Goal: Task Accomplishment & Management: Complete application form

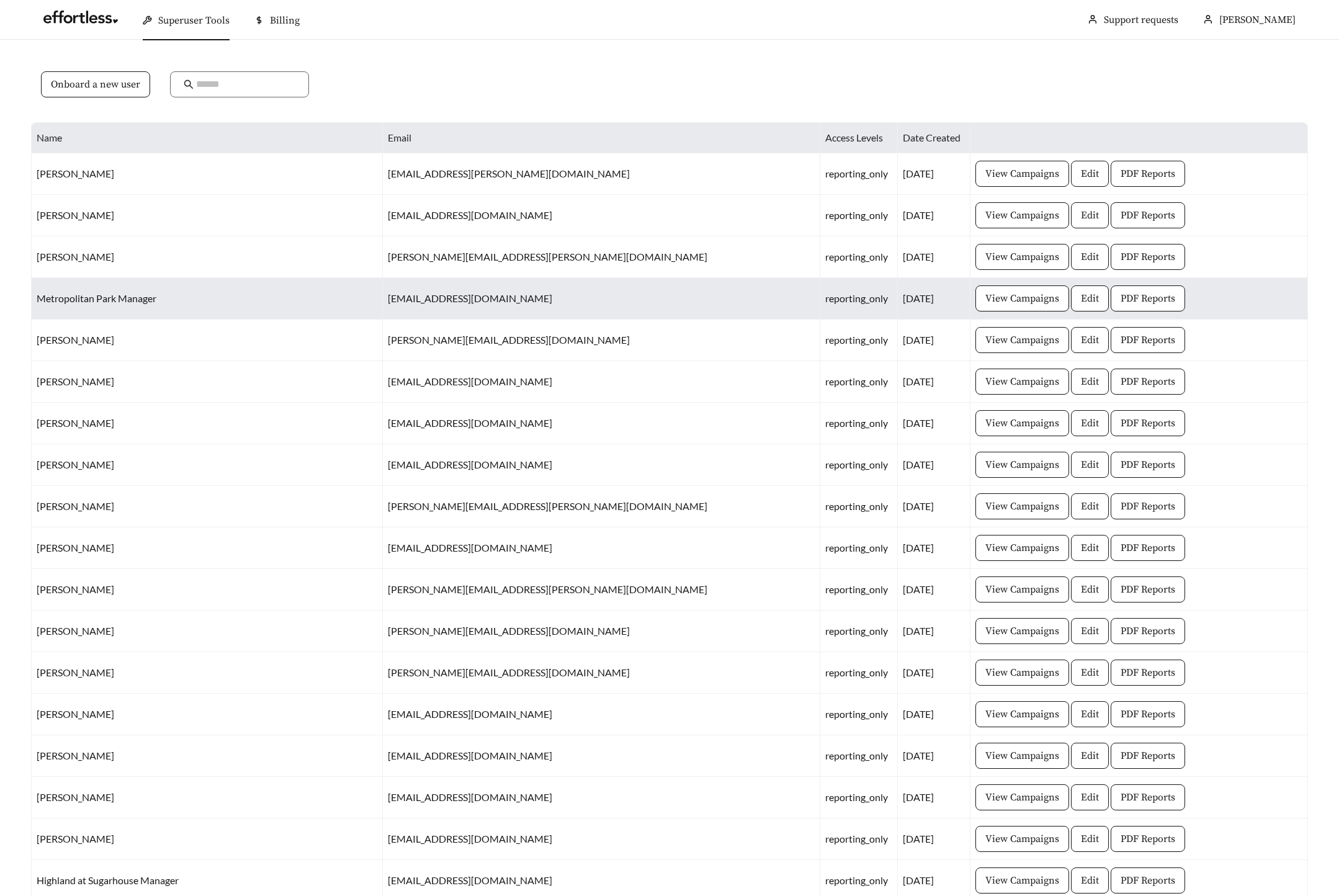
click at [1235, 314] on td "View Campaigns Edit PDF Reports" at bounding box center [1139, 299] width 337 height 42
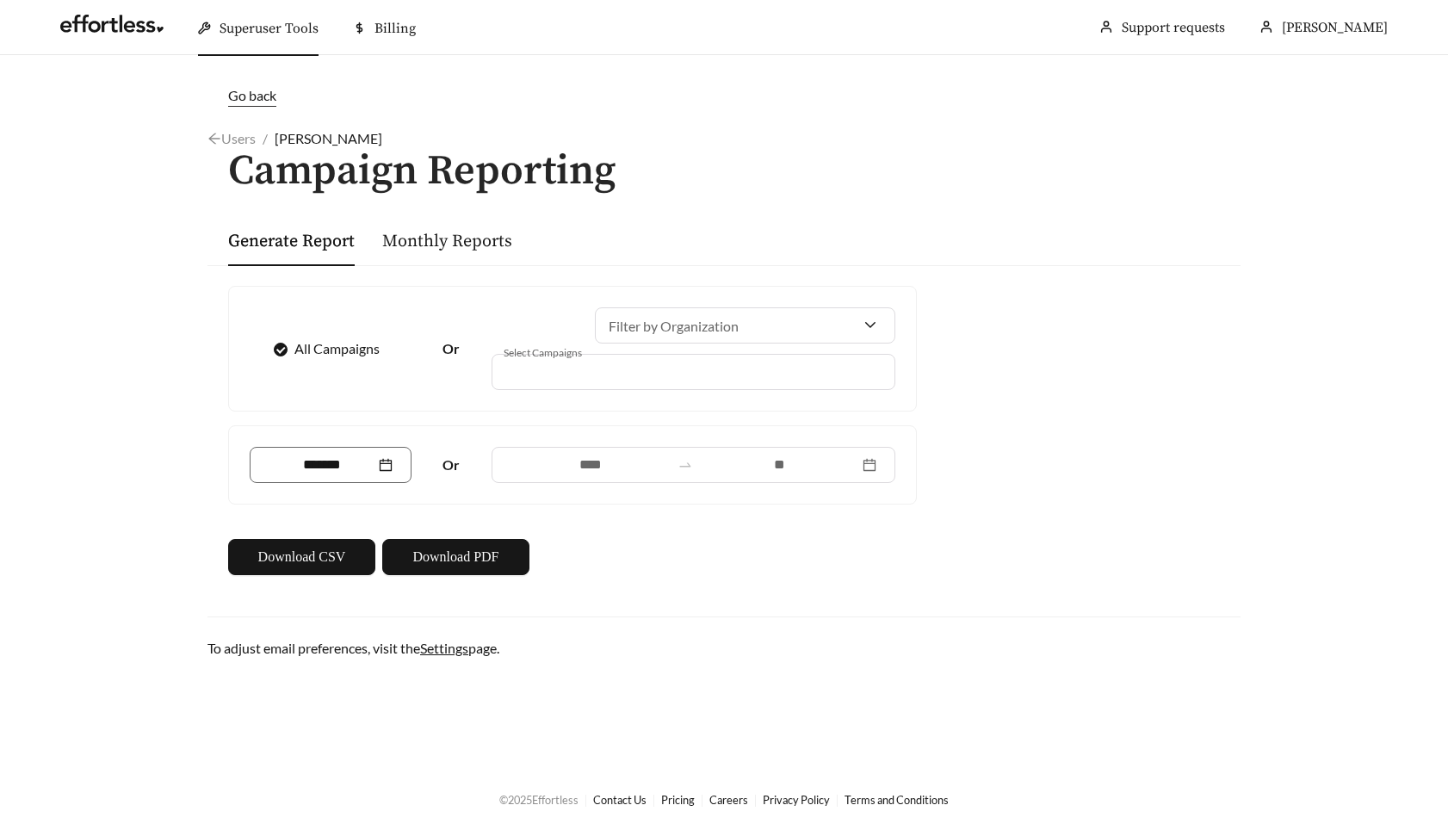
drag, startPoint x: 171, startPoint y: 98, endPoint x: 604, endPoint y: 694, distance: 736.2
click at [606, 695] on main "Go back Users / Wendy Roldan / Campaign Reporting Generate Report Monthly Repor…" at bounding box center [724, 411] width 1448 height 713
click at [600, 694] on main "Go back Users / Wendy Roldan / Campaign Reporting Generate Report Monthly Repor…" at bounding box center [724, 411] width 1448 height 713
click at [98, 271] on main "Go back Users / Wendy Roldan / Campaign Reporting Generate Report Monthly Repor…" at bounding box center [724, 411] width 1448 height 713
drag, startPoint x: 131, startPoint y: 96, endPoint x: 596, endPoint y: 672, distance: 739.9
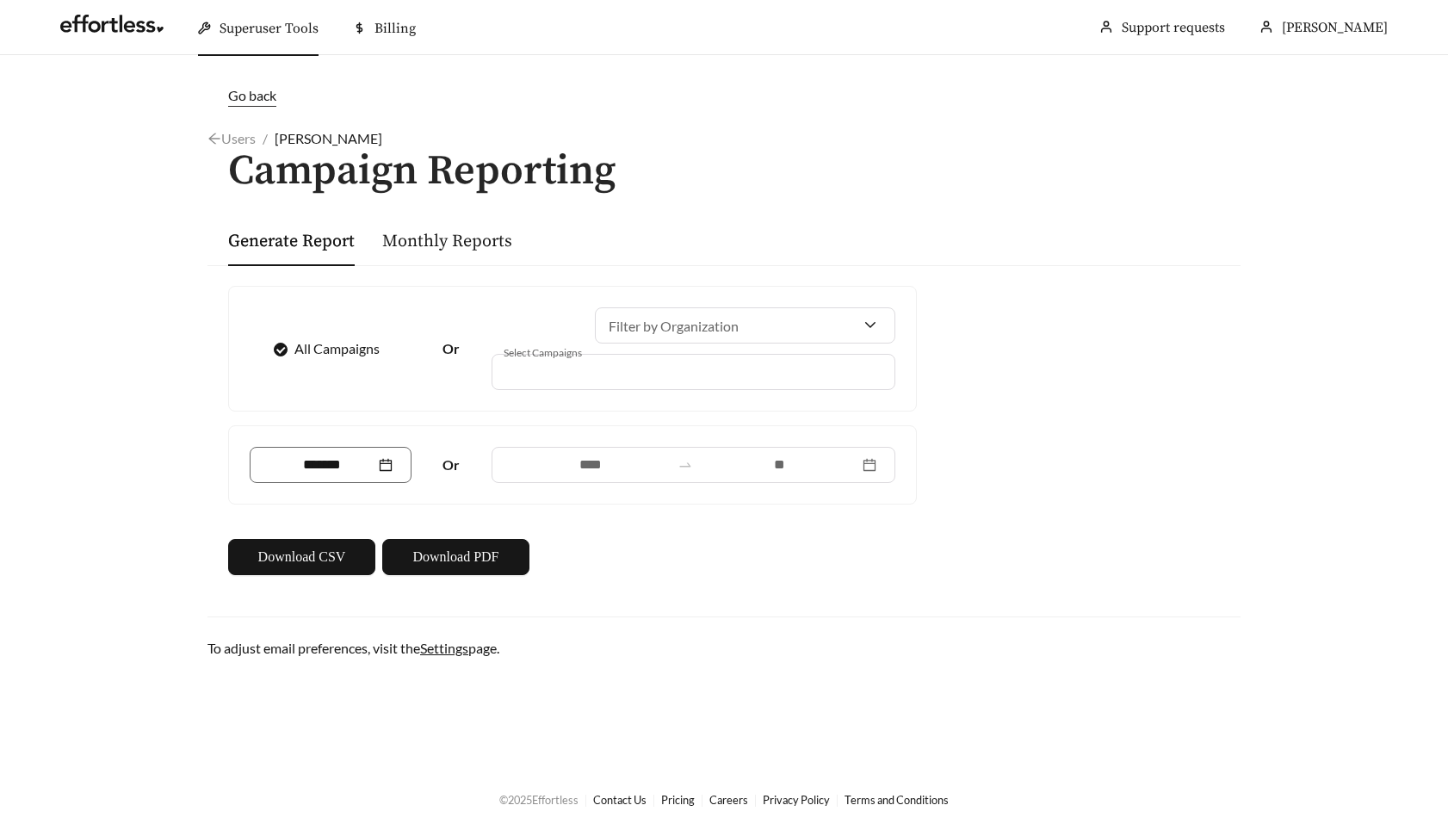
click at [596, 672] on main "Go back Users / Wendy Roldan / Campaign Reporting Generate Report Monthly Repor…" at bounding box center [724, 411] width 1448 height 713
click at [453, 543] on button "Download PDF" at bounding box center [455, 557] width 147 height 36
click at [806, 164] on h1 "Campaign Reporting" at bounding box center [723, 172] width 1033 height 46
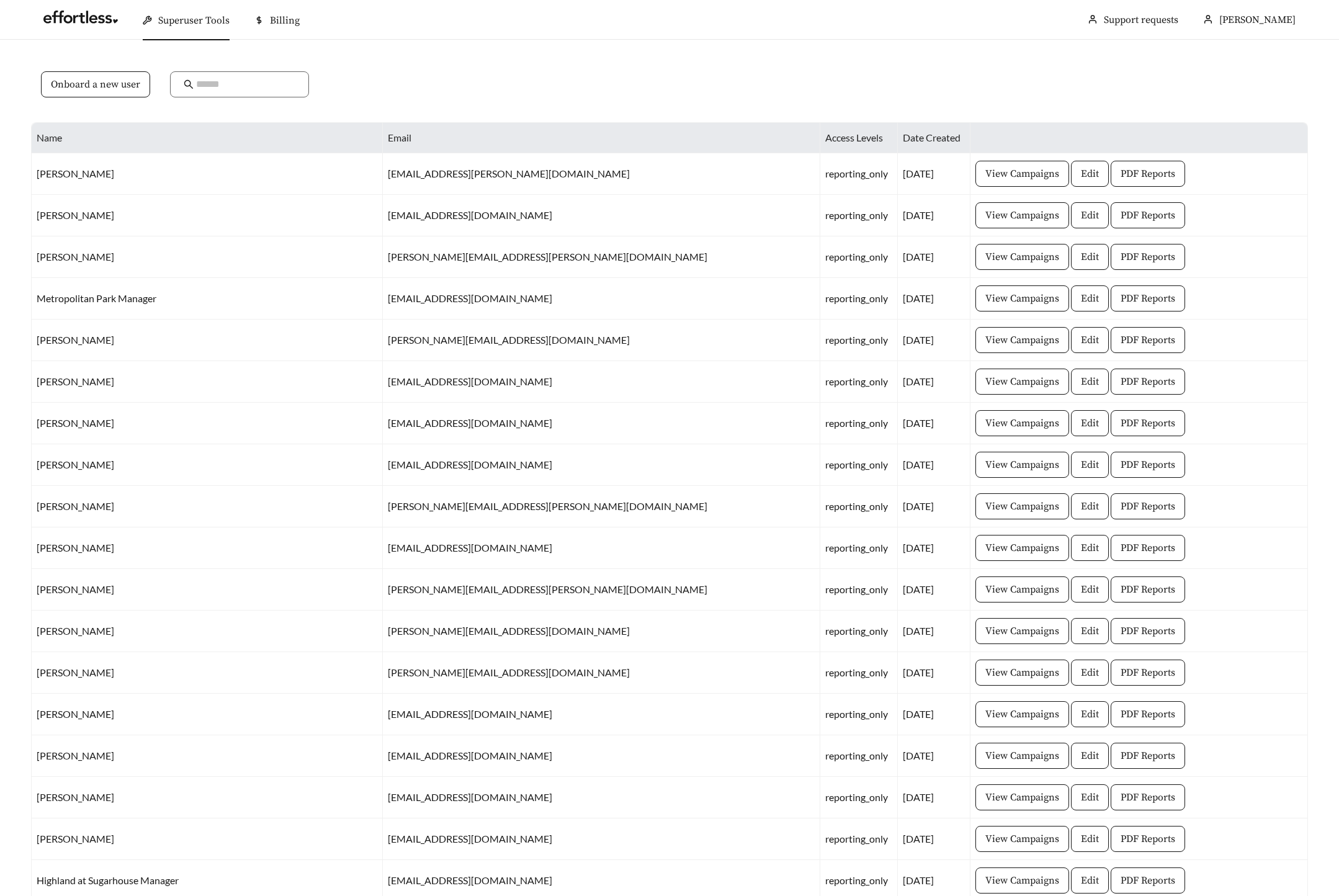
click at [717, 103] on div "Onboard a new user" at bounding box center [669, 92] width 1277 height 61
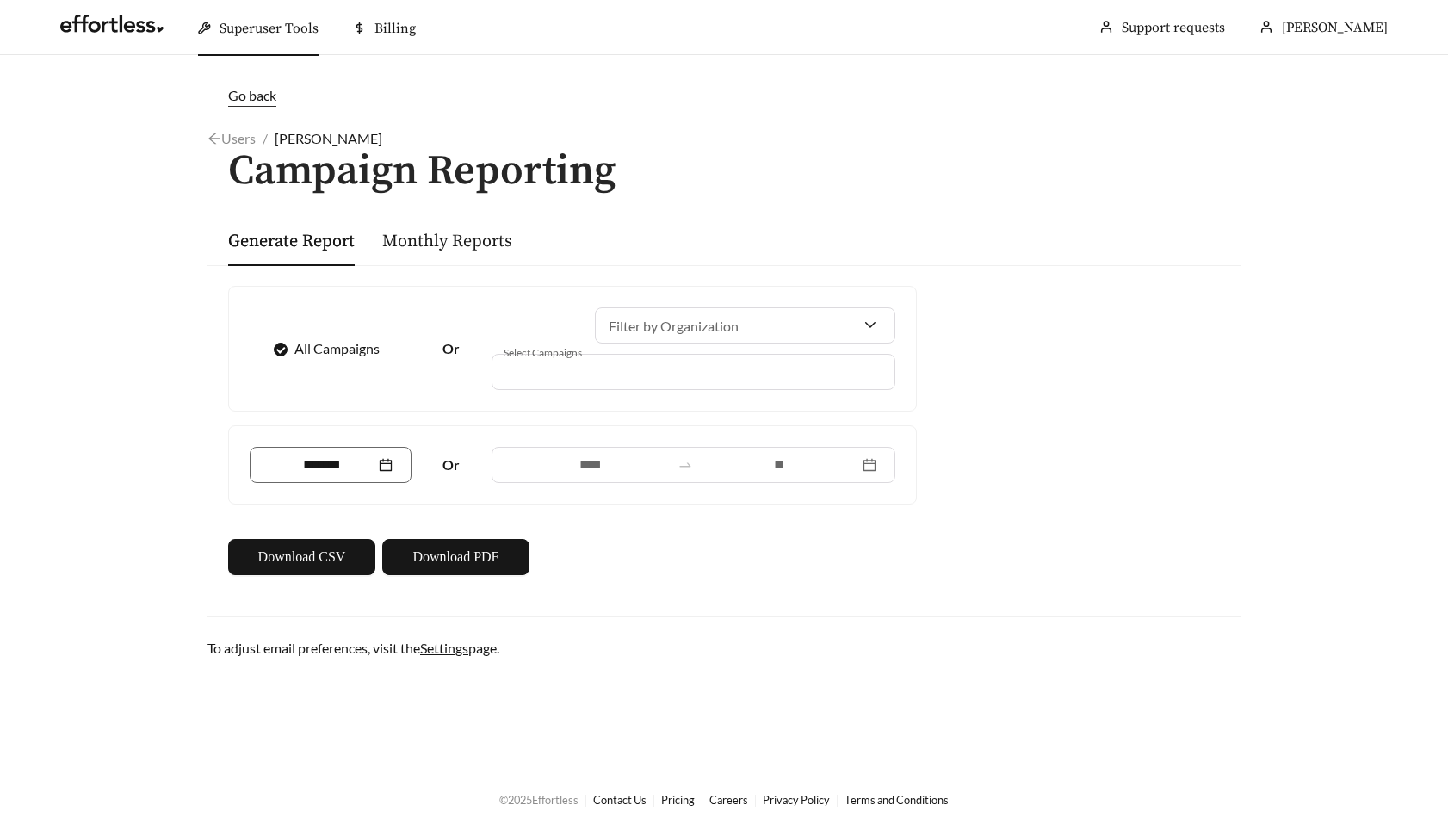
click at [145, 228] on main "Go back Users / Jose Jones / Campaign Reporting Generate Report Monthly Reports…" at bounding box center [724, 411] width 1448 height 713
click at [471, 552] on span "Download PDF" at bounding box center [455, 556] width 86 height 21
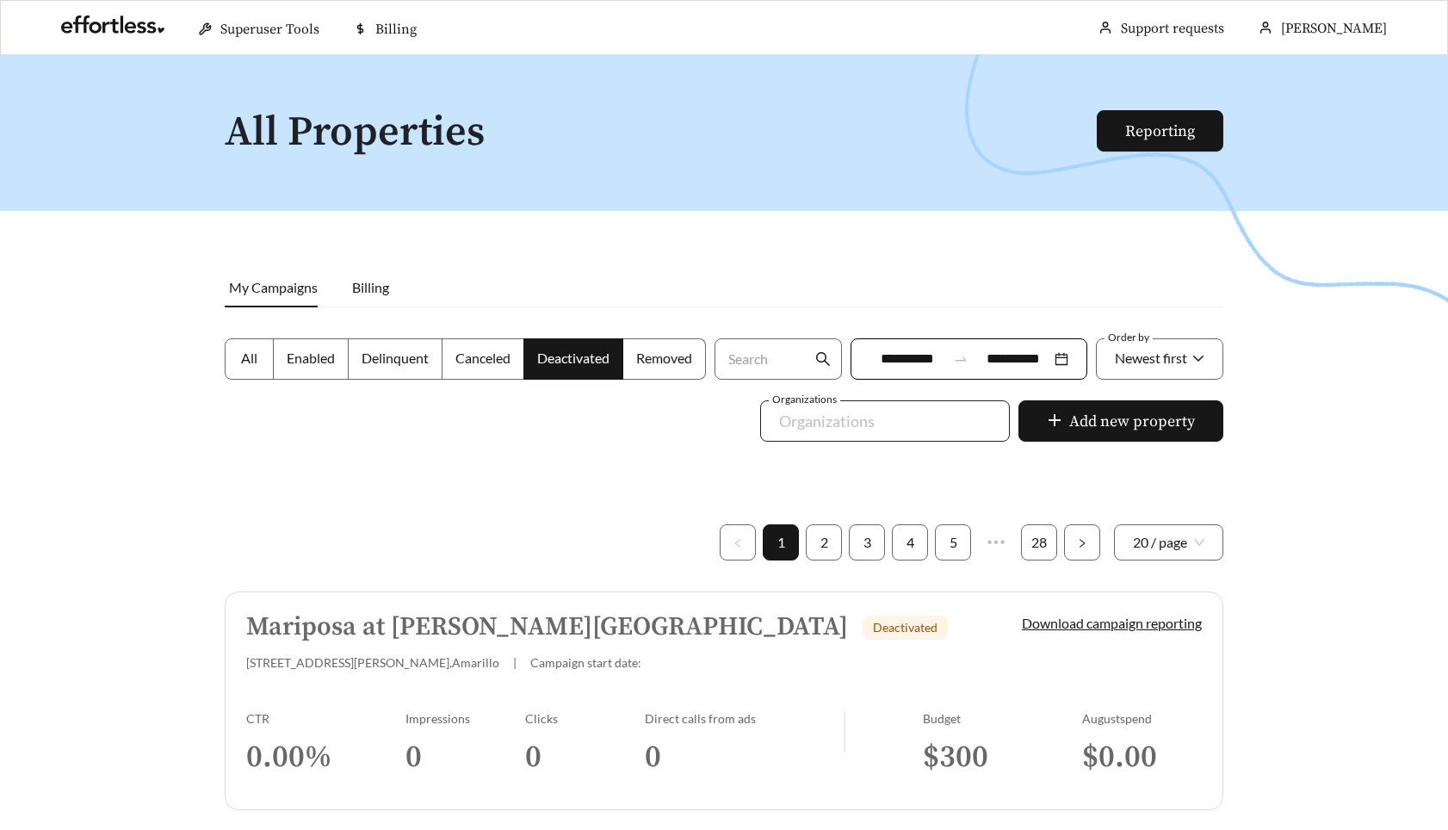
click at [904, 415] on div at bounding box center [873, 421] width 210 height 28
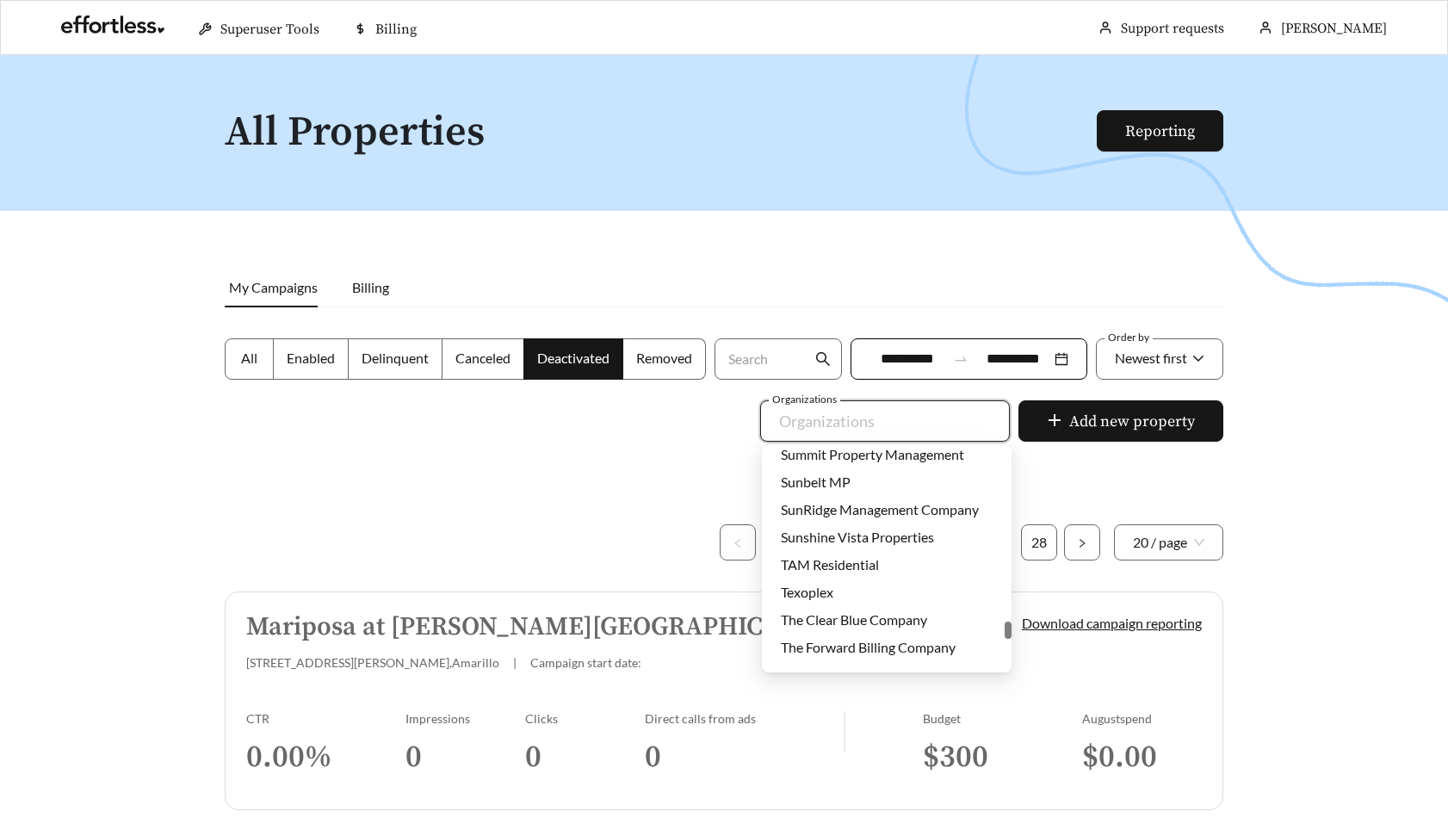
scroll to position [4664, 0]
click at [837, 531] on span "Sunshine Vista Properties" at bounding box center [857, 535] width 153 height 16
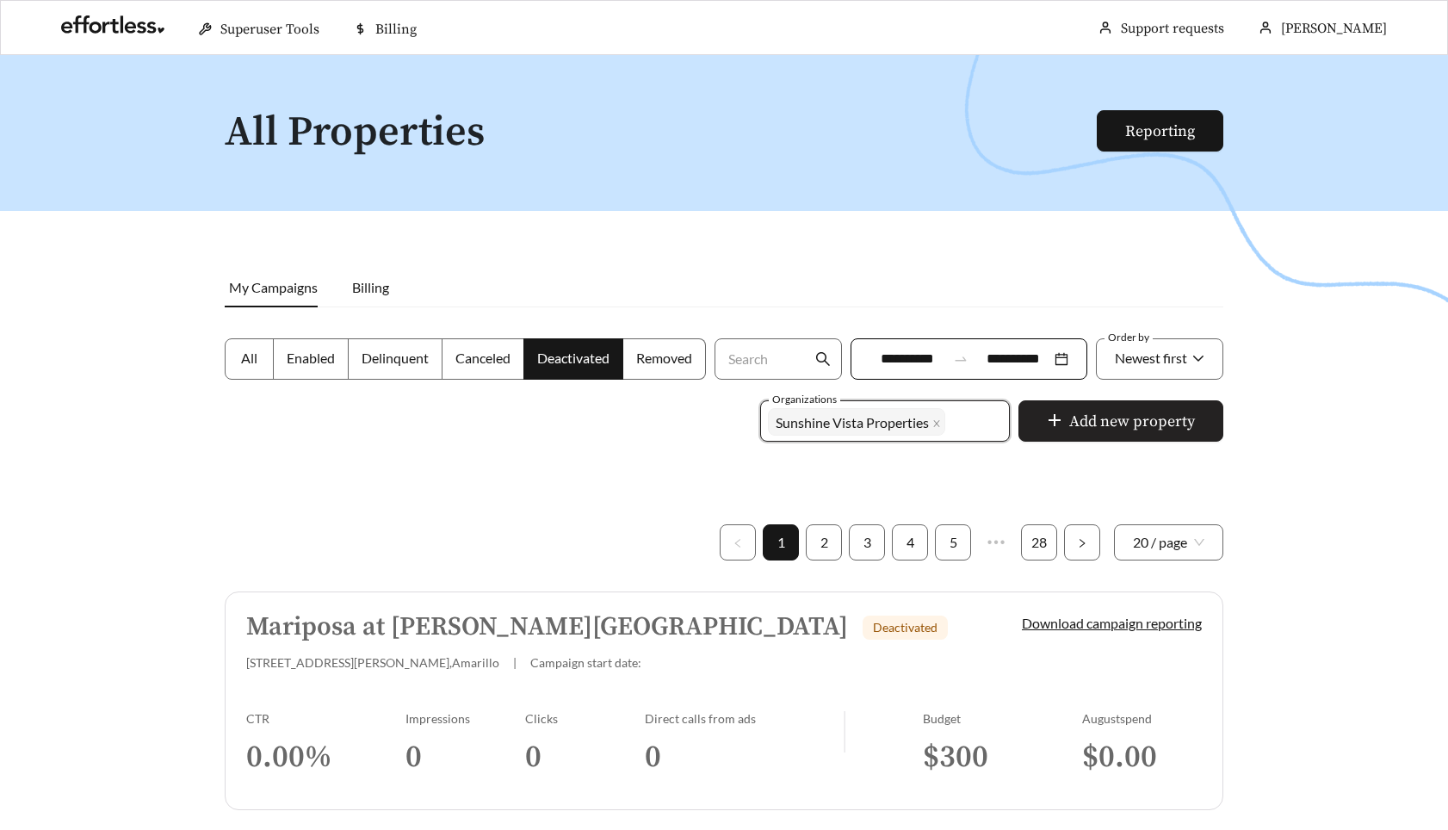
click at [1164, 413] on span "Add new property" at bounding box center [1132, 421] width 126 height 23
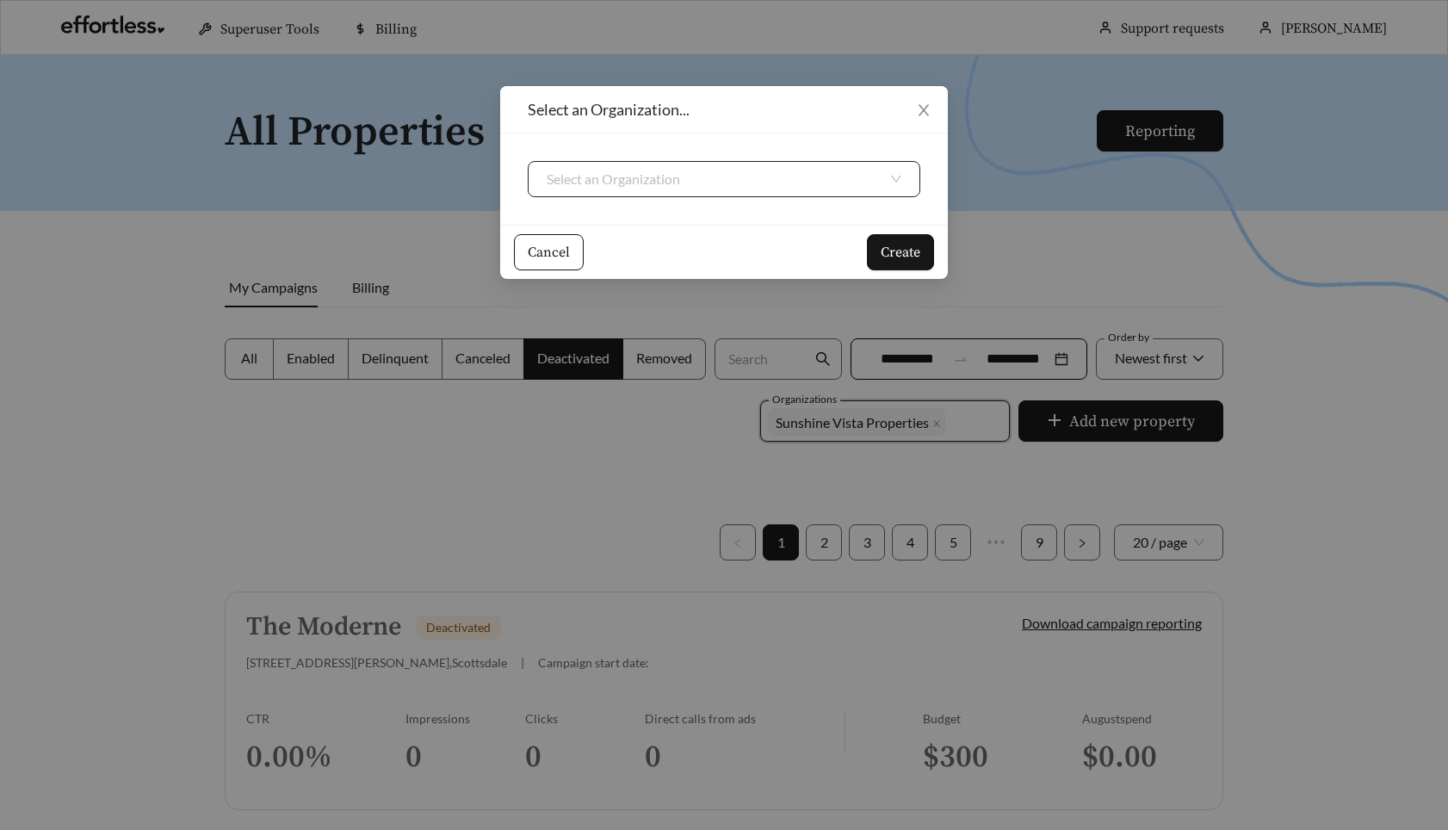
click at [634, 179] on input "search" at bounding box center [716, 179] width 341 height 34
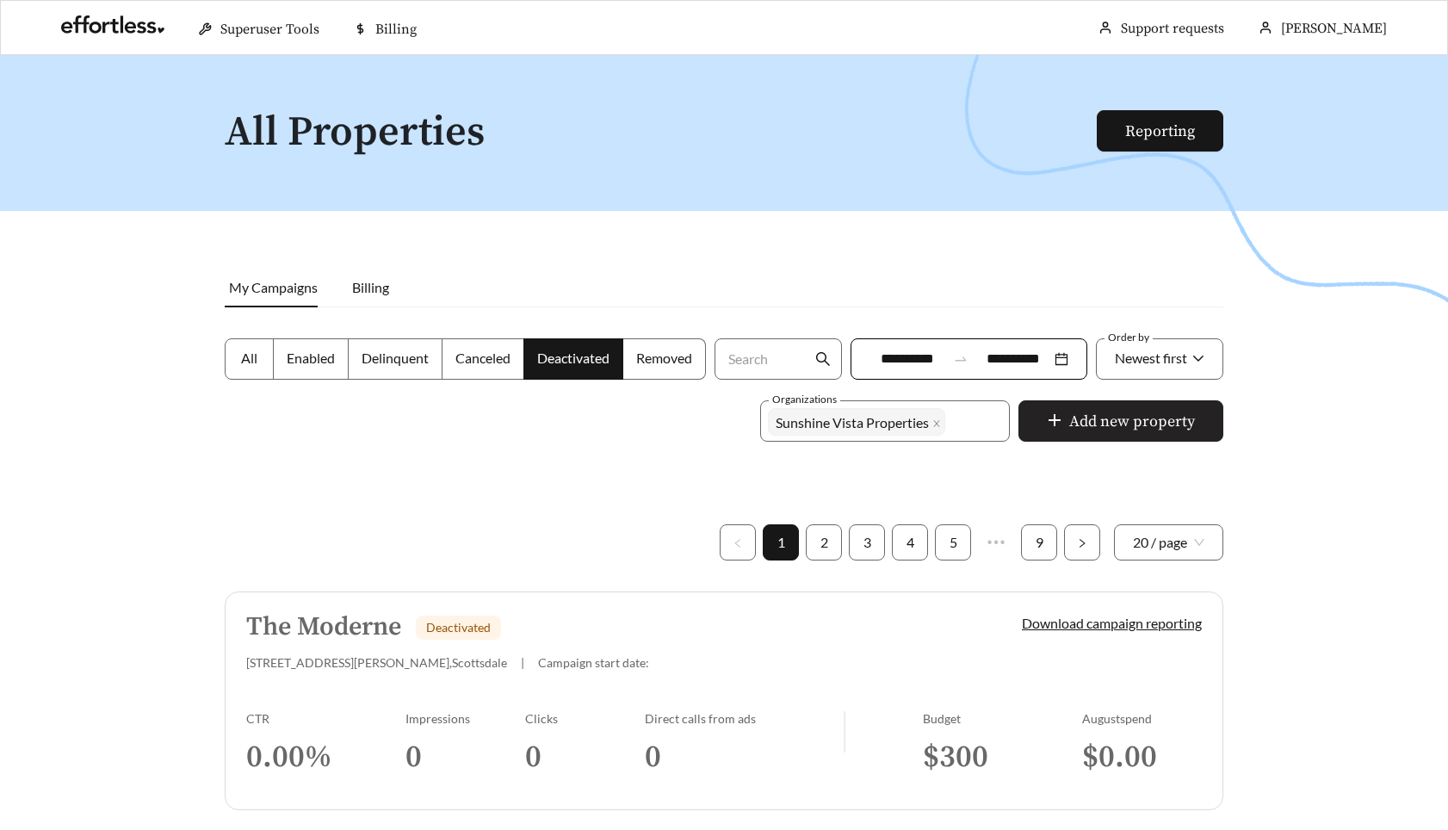
click at [1095, 433] on button "Add new property" at bounding box center [1120, 420] width 205 height 41
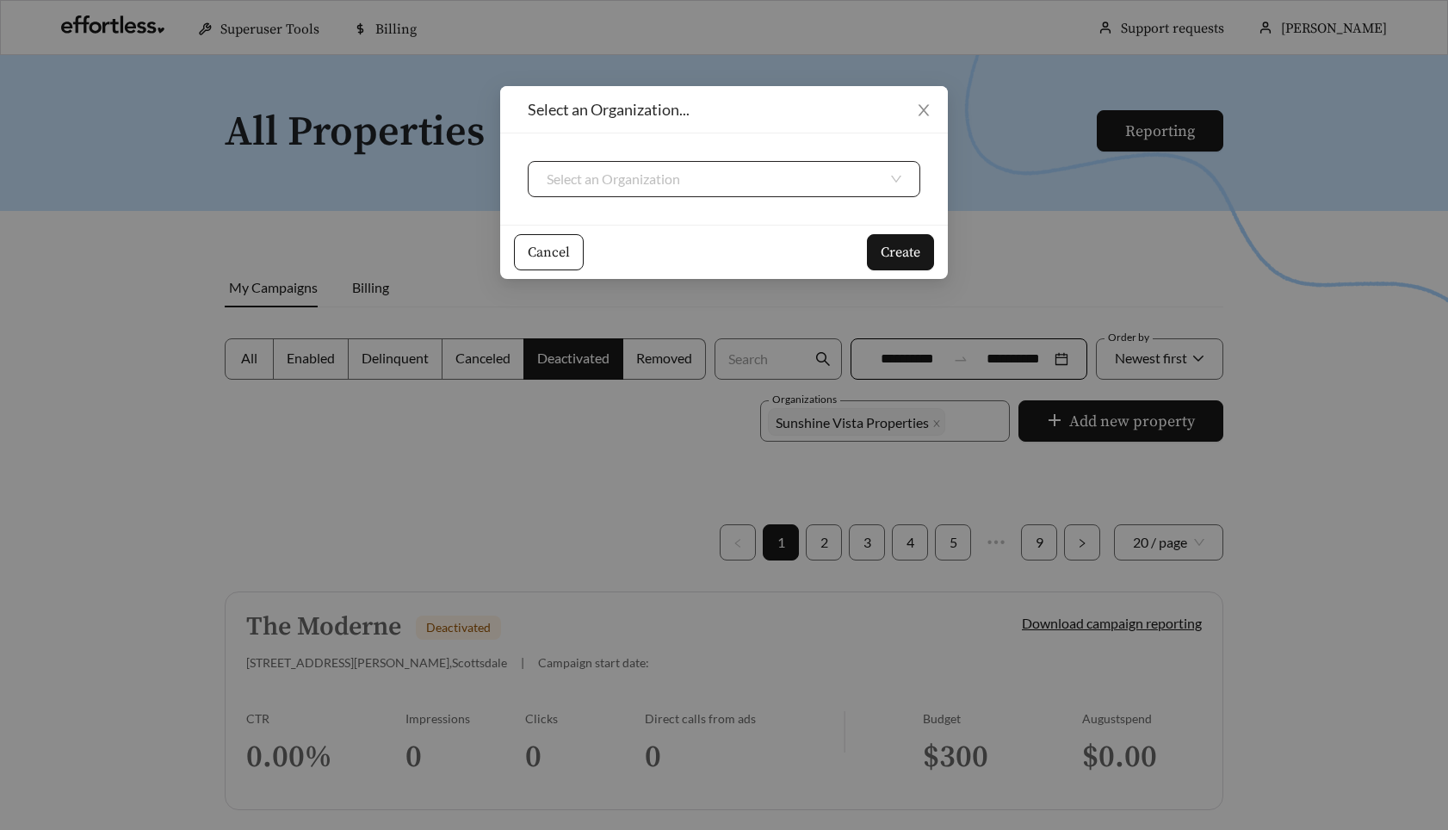
click at [804, 164] on input "search" at bounding box center [716, 179] width 341 height 34
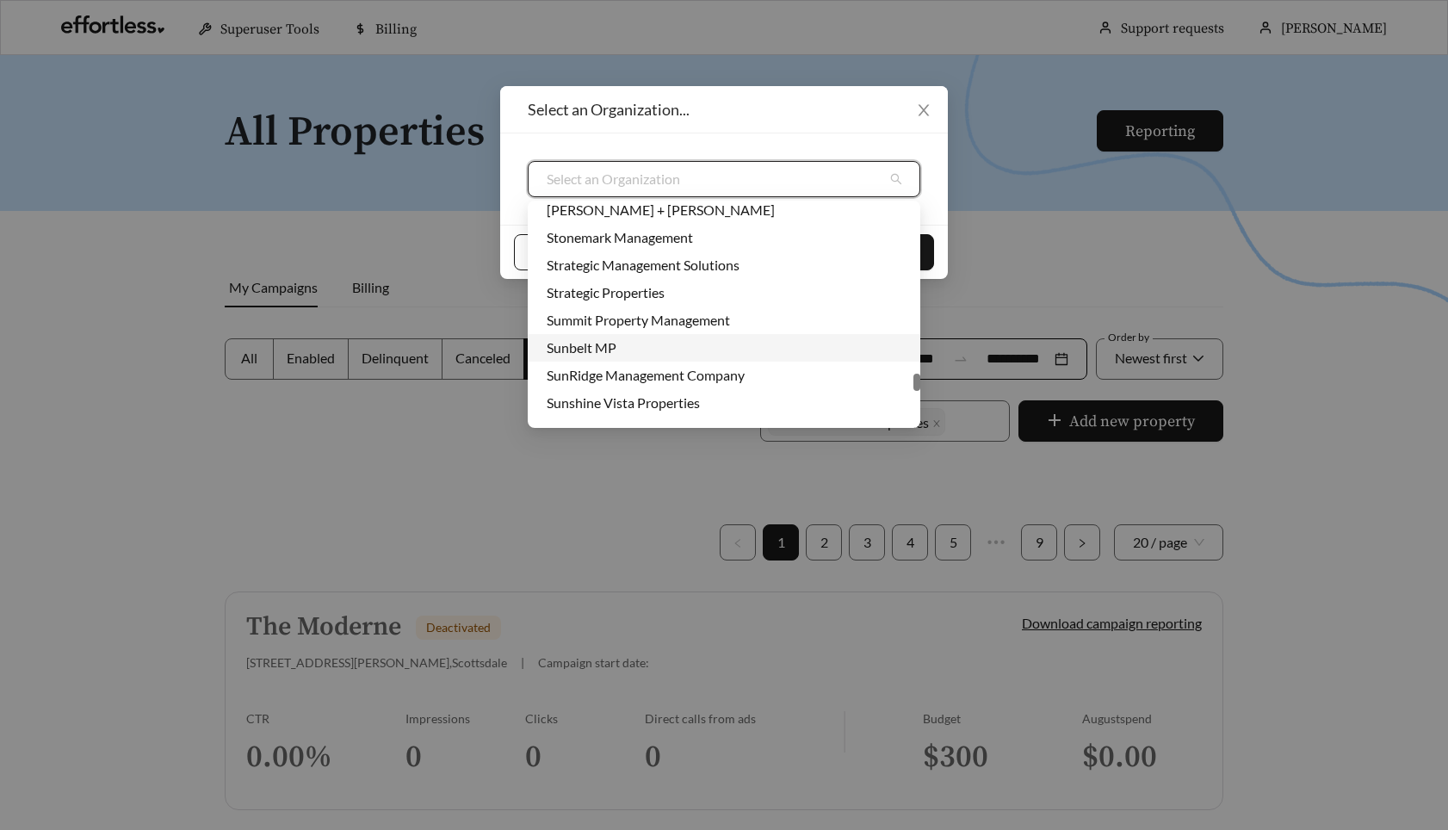
scroll to position [4545, 0]
click at [627, 371] on div "Sunshine Vista Properties" at bounding box center [723, 375] width 355 height 19
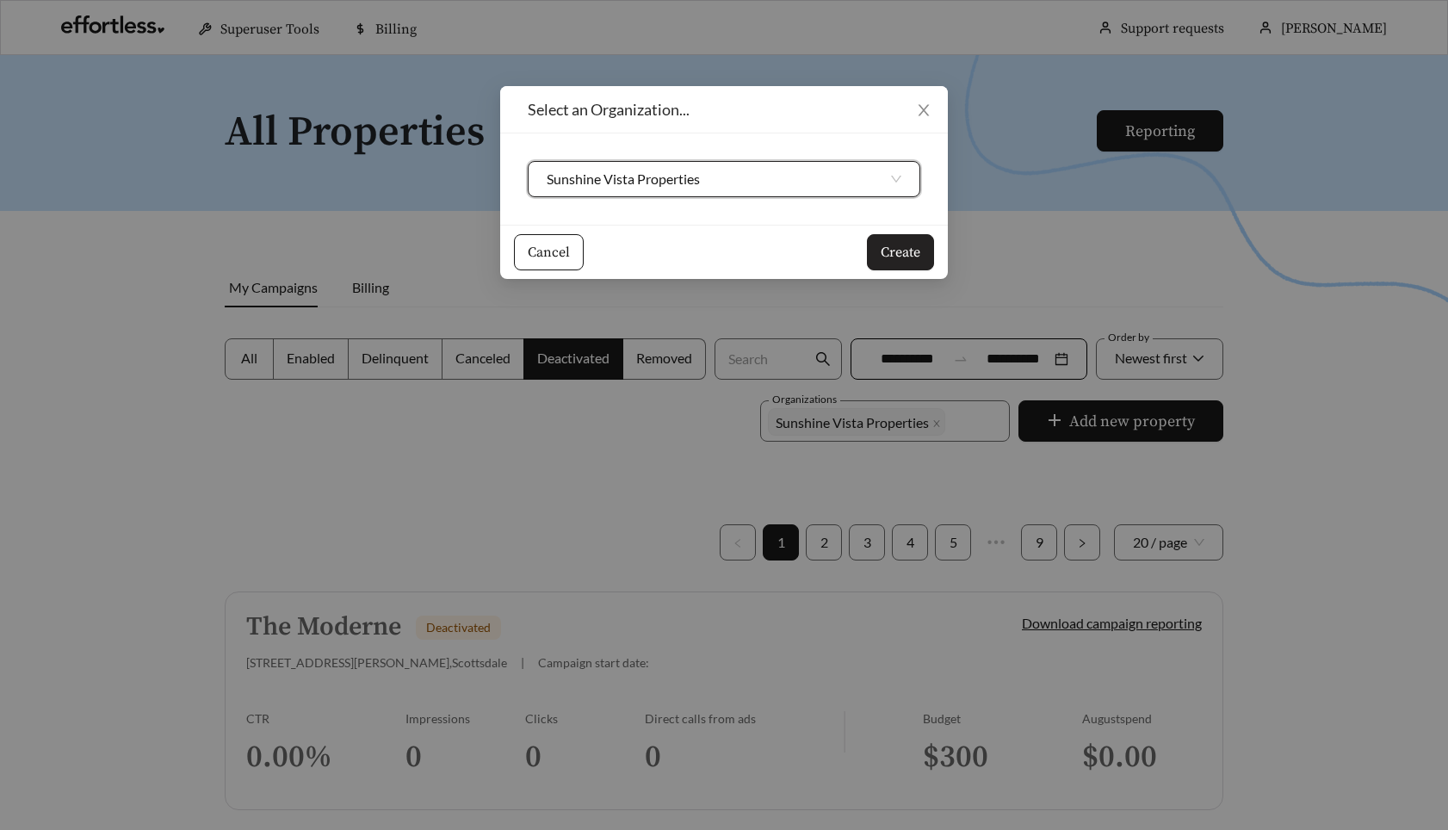
click at [913, 245] on span "Create" at bounding box center [900, 252] width 40 height 21
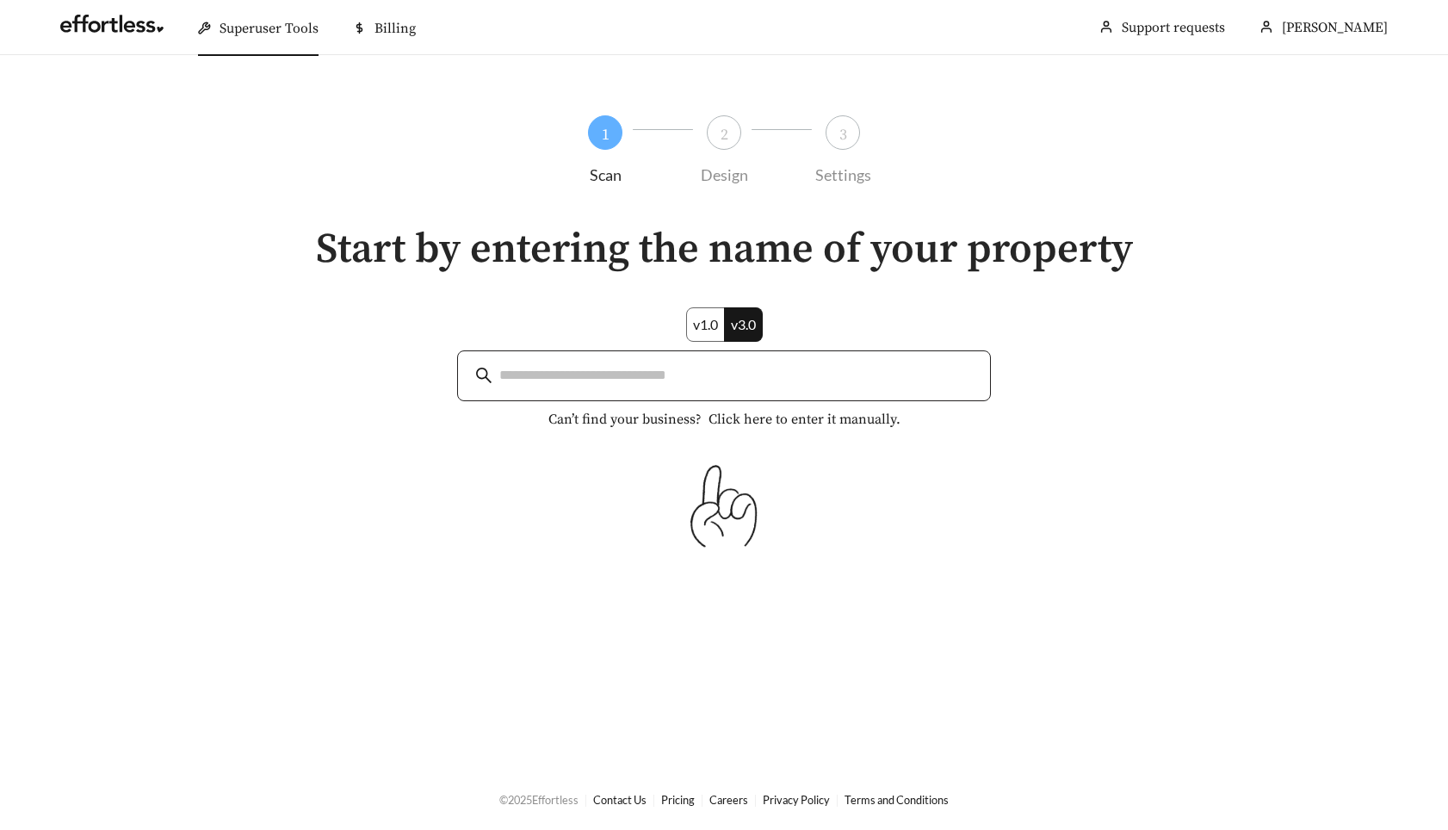
click at [590, 371] on input "search" at bounding box center [735, 375] width 473 height 23
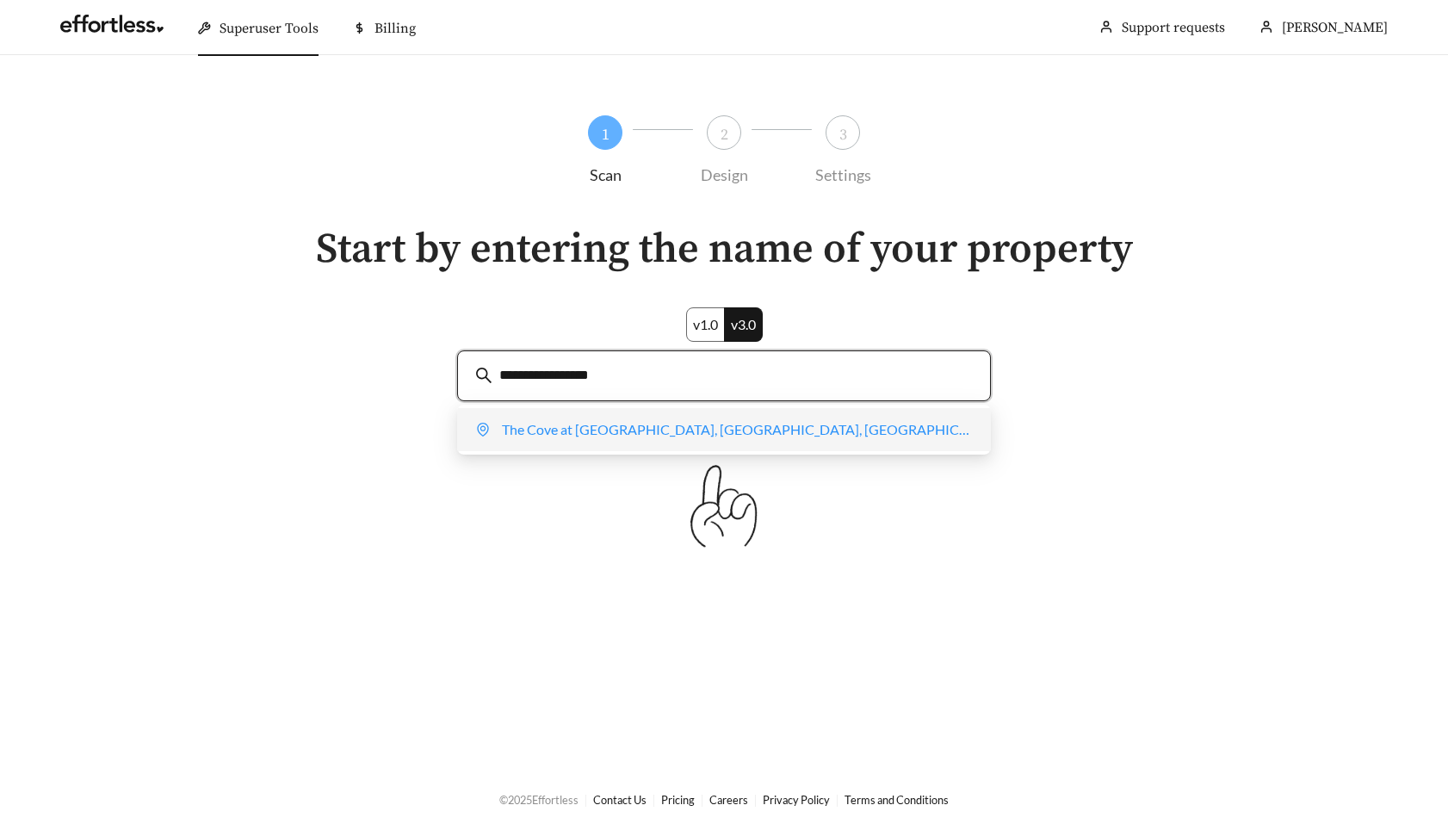
click at [618, 423] on div "The Cove at Golden Isles, Cypress Mill Road, Brunswick, GA, USA" at bounding box center [724, 429] width 496 height 34
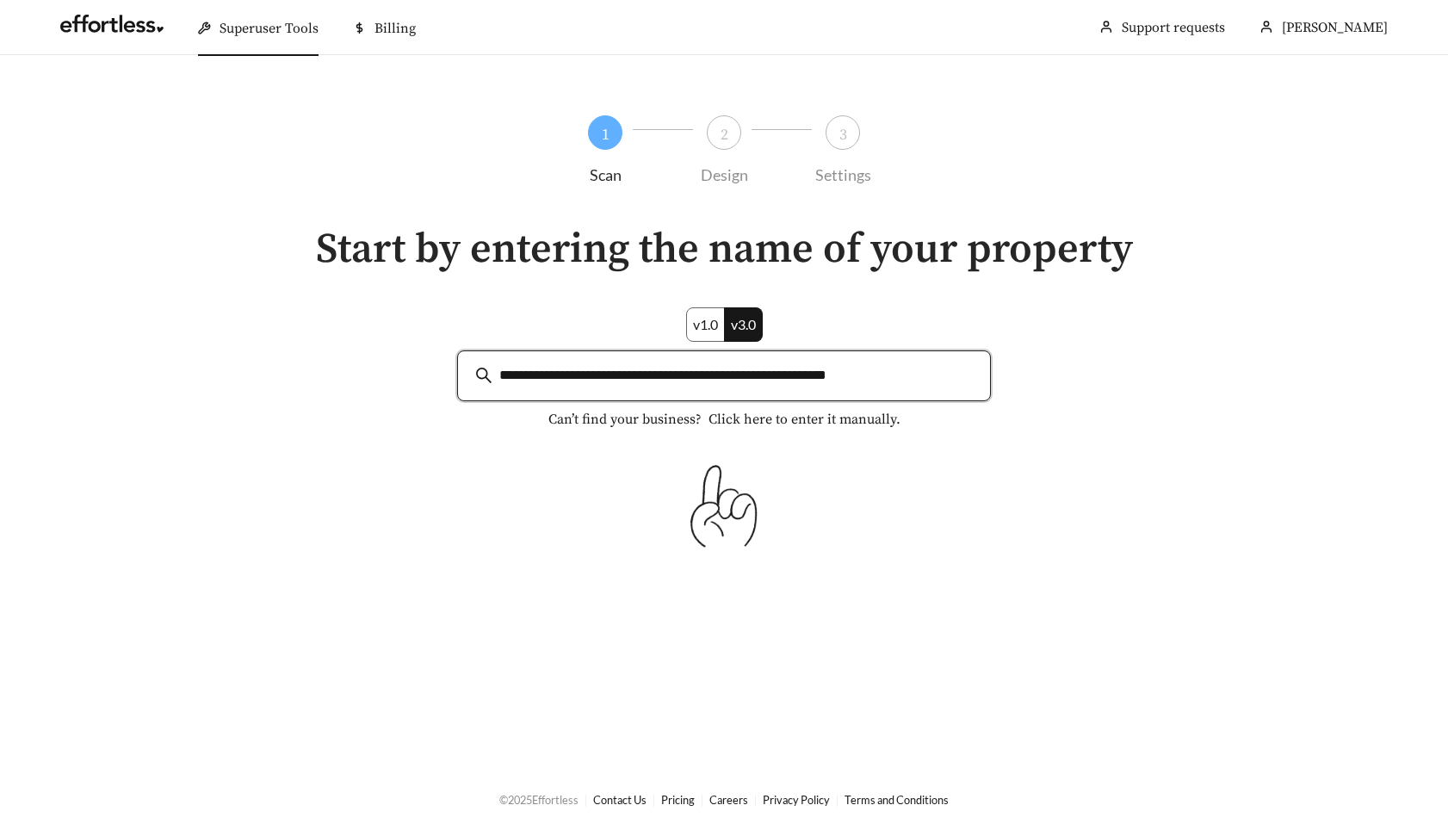
type input "**********"
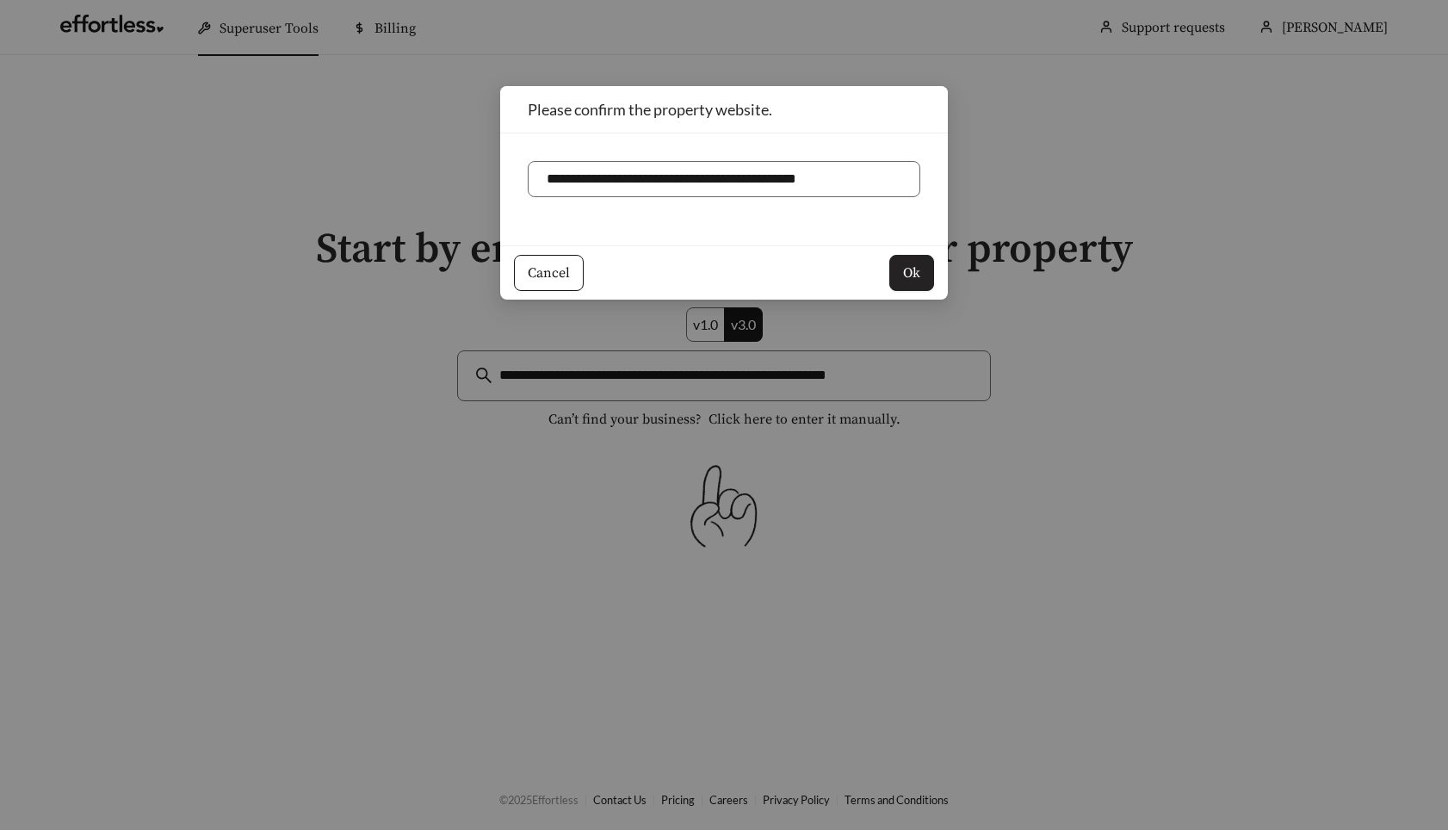
click at [911, 264] on span "Ok" at bounding box center [911, 272] width 17 height 21
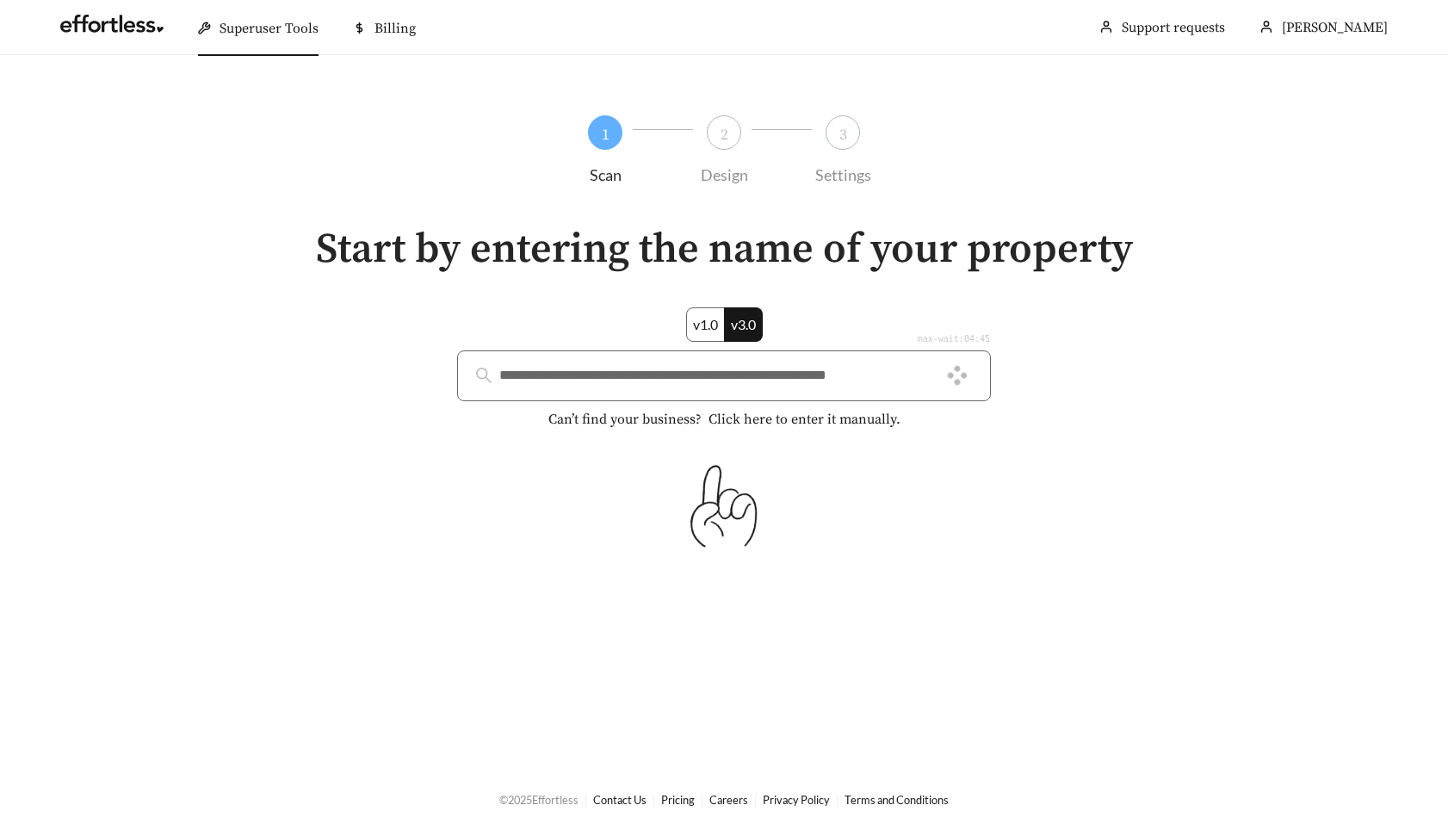
click at [242, 324] on div "v1.0 v3.0" at bounding box center [724, 324] width 1086 height 34
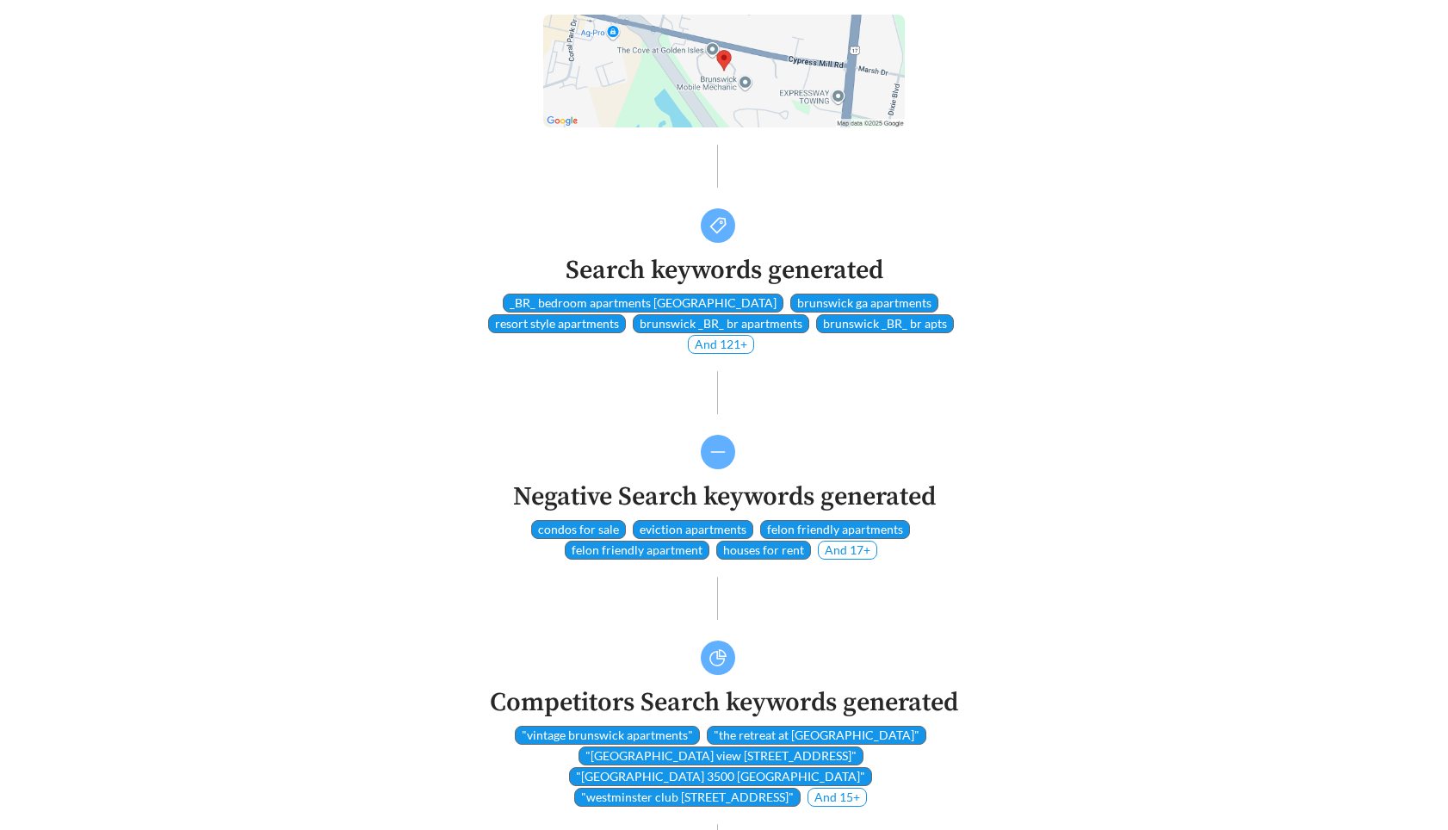
scroll to position [1552, 0]
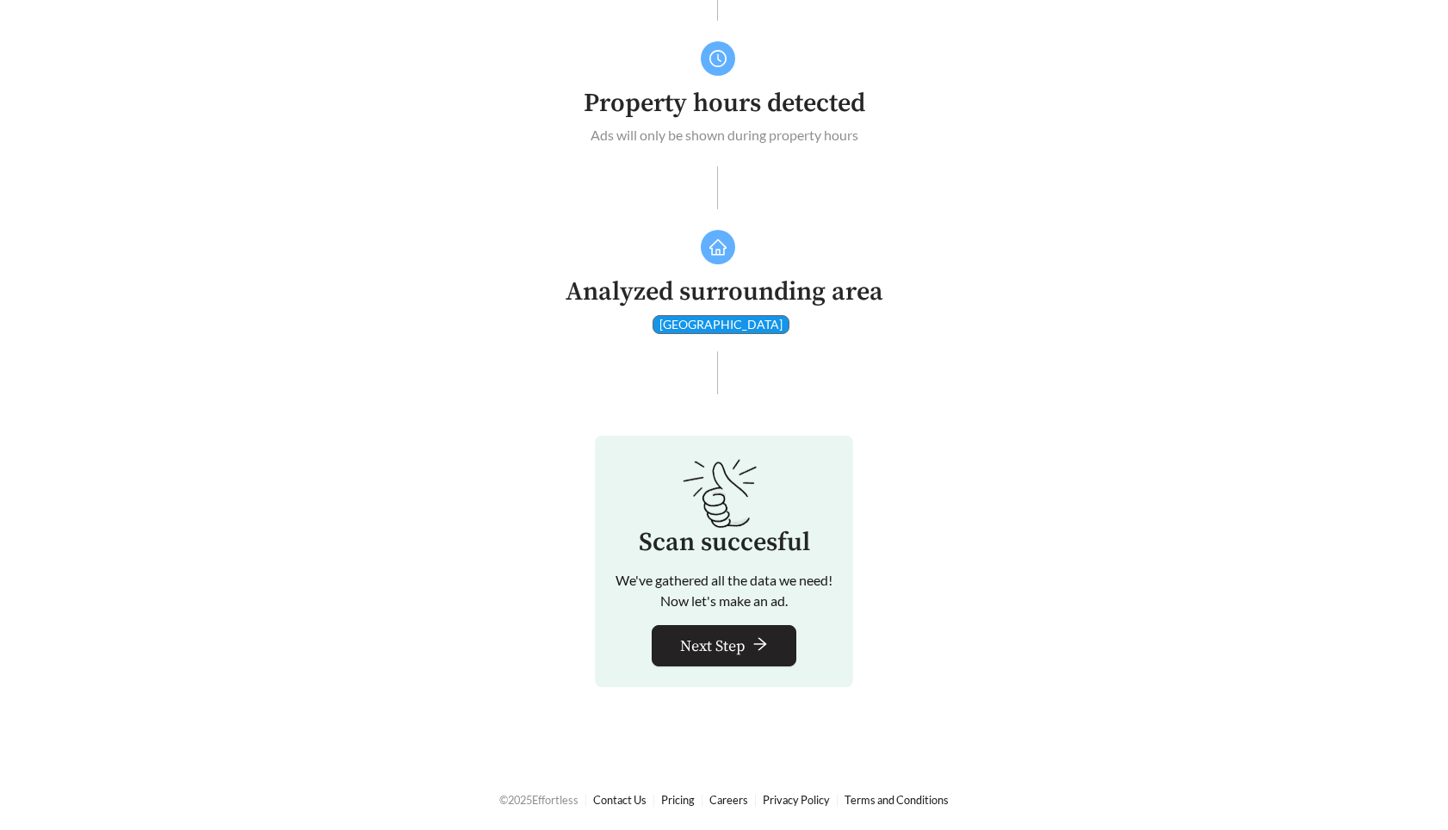
click at [705, 649] on span "Next Step" at bounding box center [712, 645] width 65 height 23
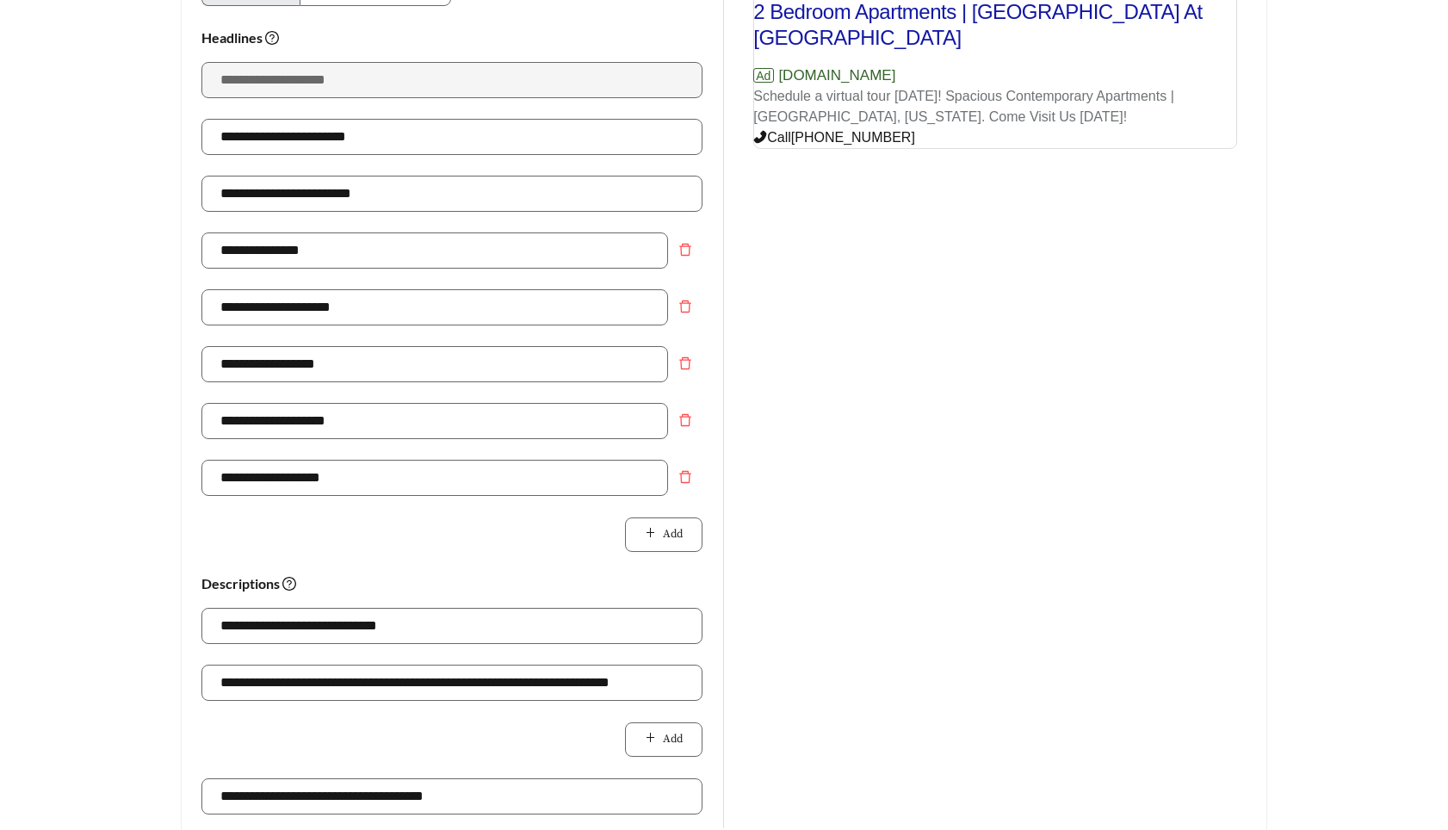
scroll to position [673, 0]
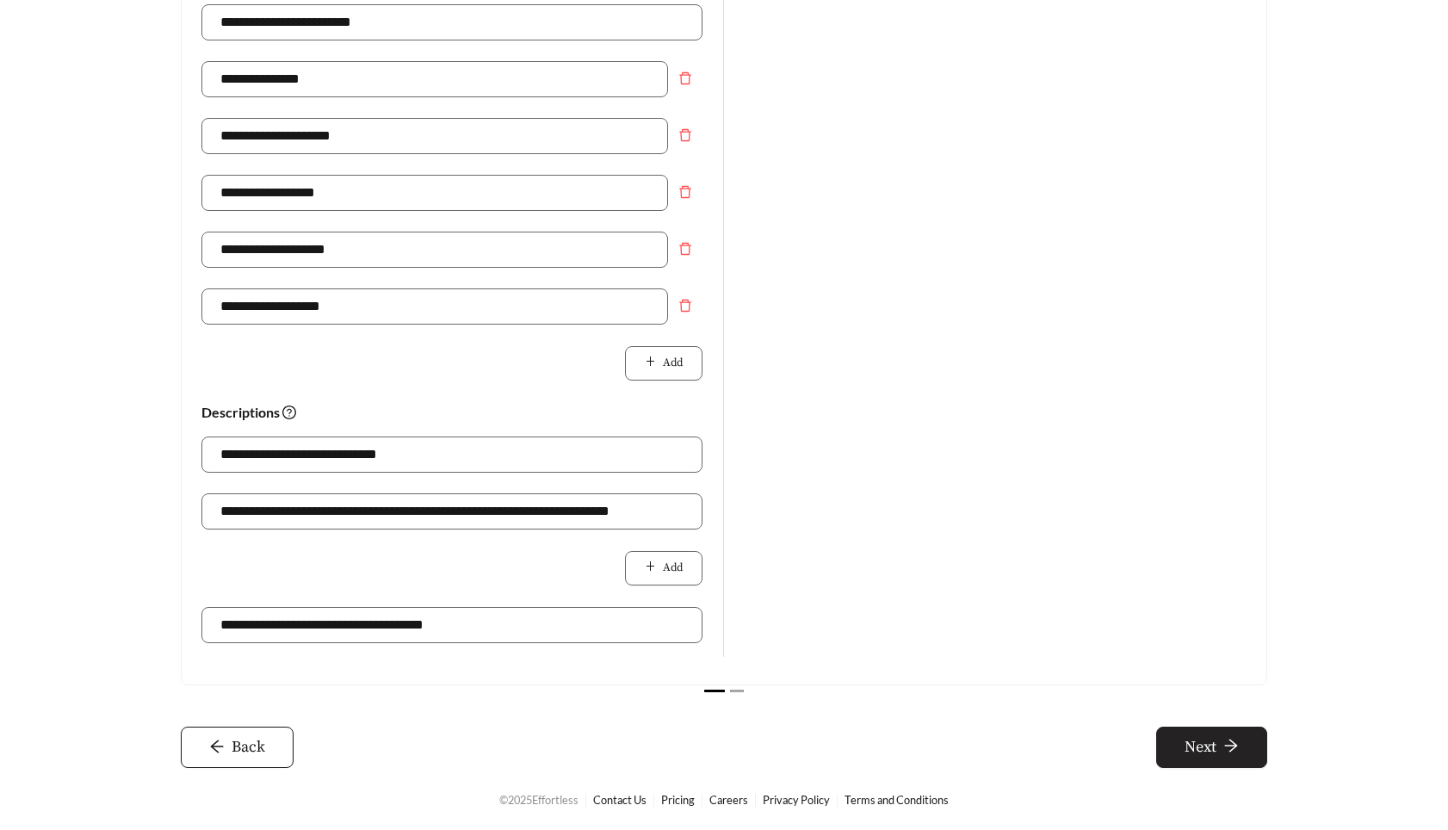
click at [1189, 728] on button "Next" at bounding box center [1211, 746] width 111 height 41
click at [1213, 752] on span "Next" at bounding box center [1200, 746] width 32 height 23
click at [1221, 743] on button "Next" at bounding box center [1211, 746] width 111 height 41
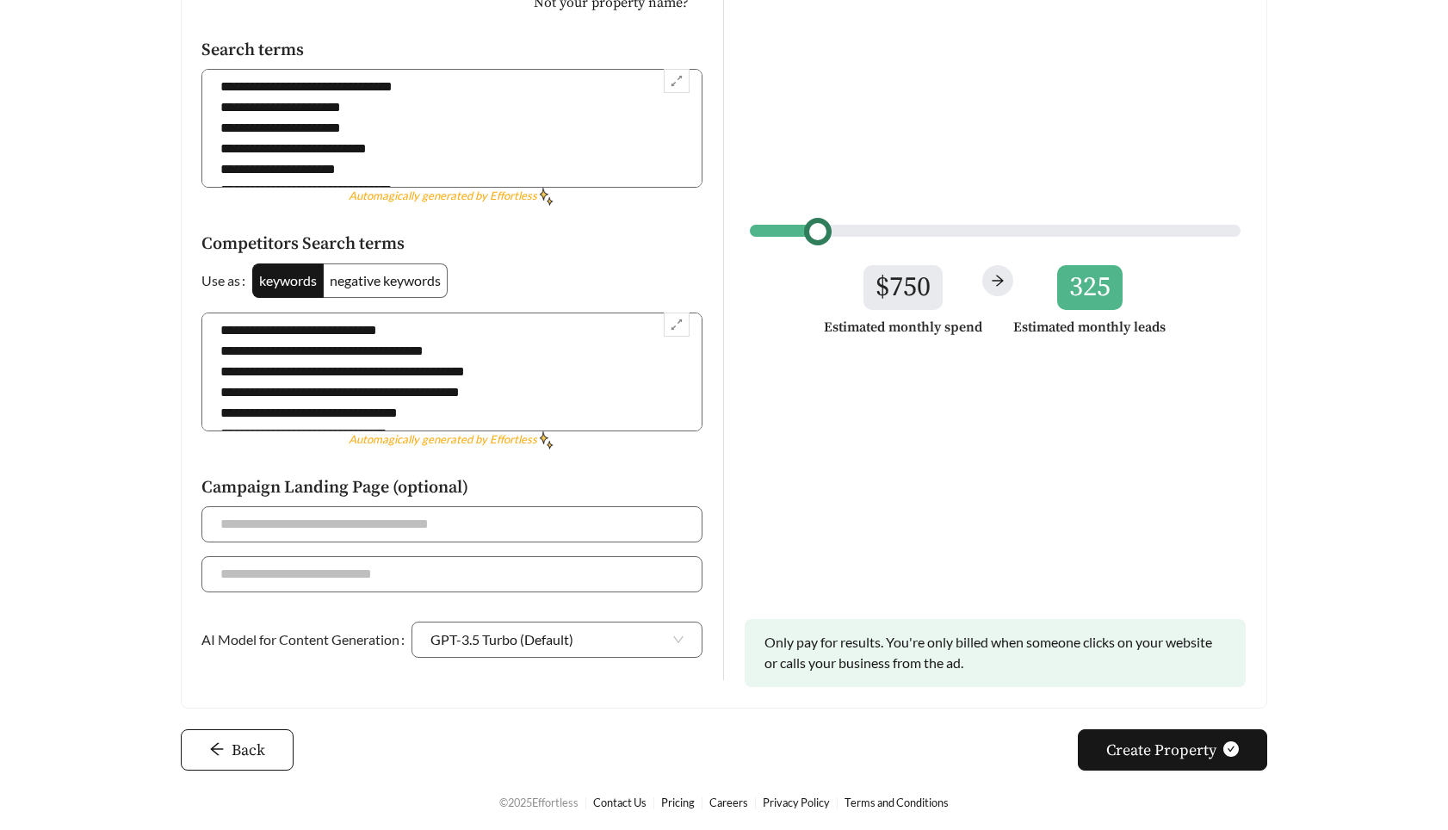
scroll to position [410, 0]
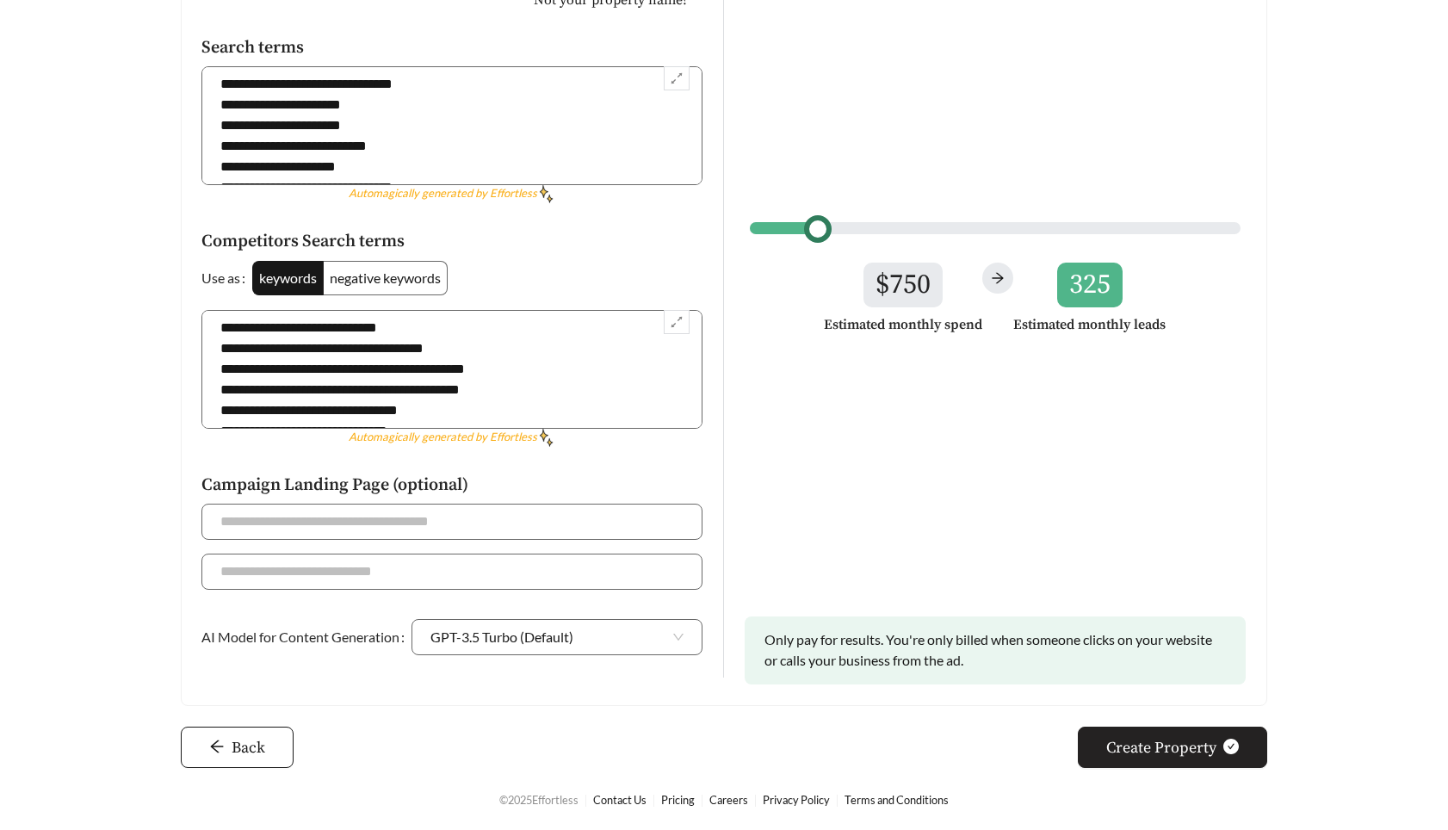
click at [1185, 738] on span "Create Property" at bounding box center [1161, 747] width 110 height 23
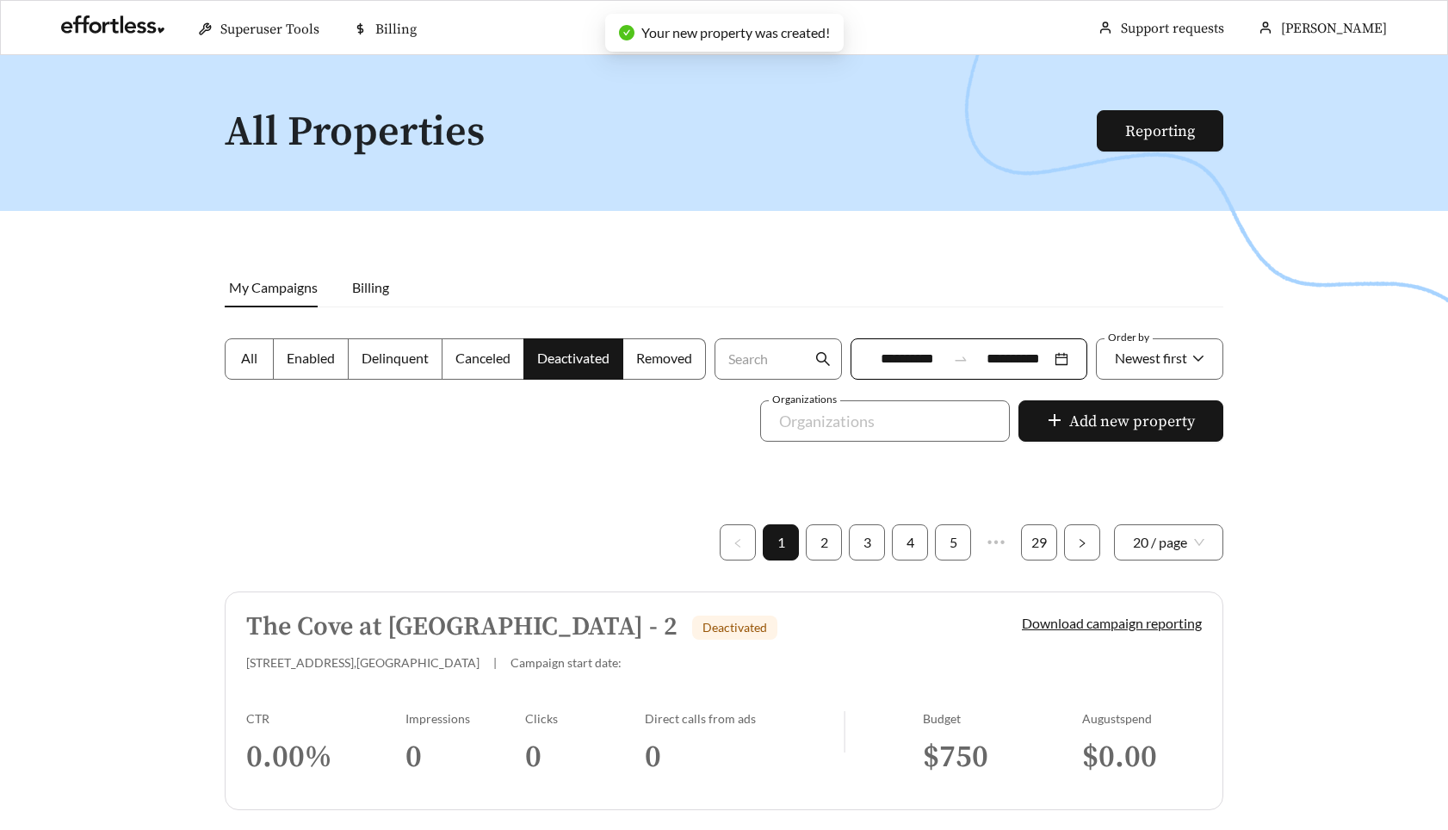
click at [471, 623] on h5 "The Cove at Golden Isles - 2" at bounding box center [461, 627] width 431 height 28
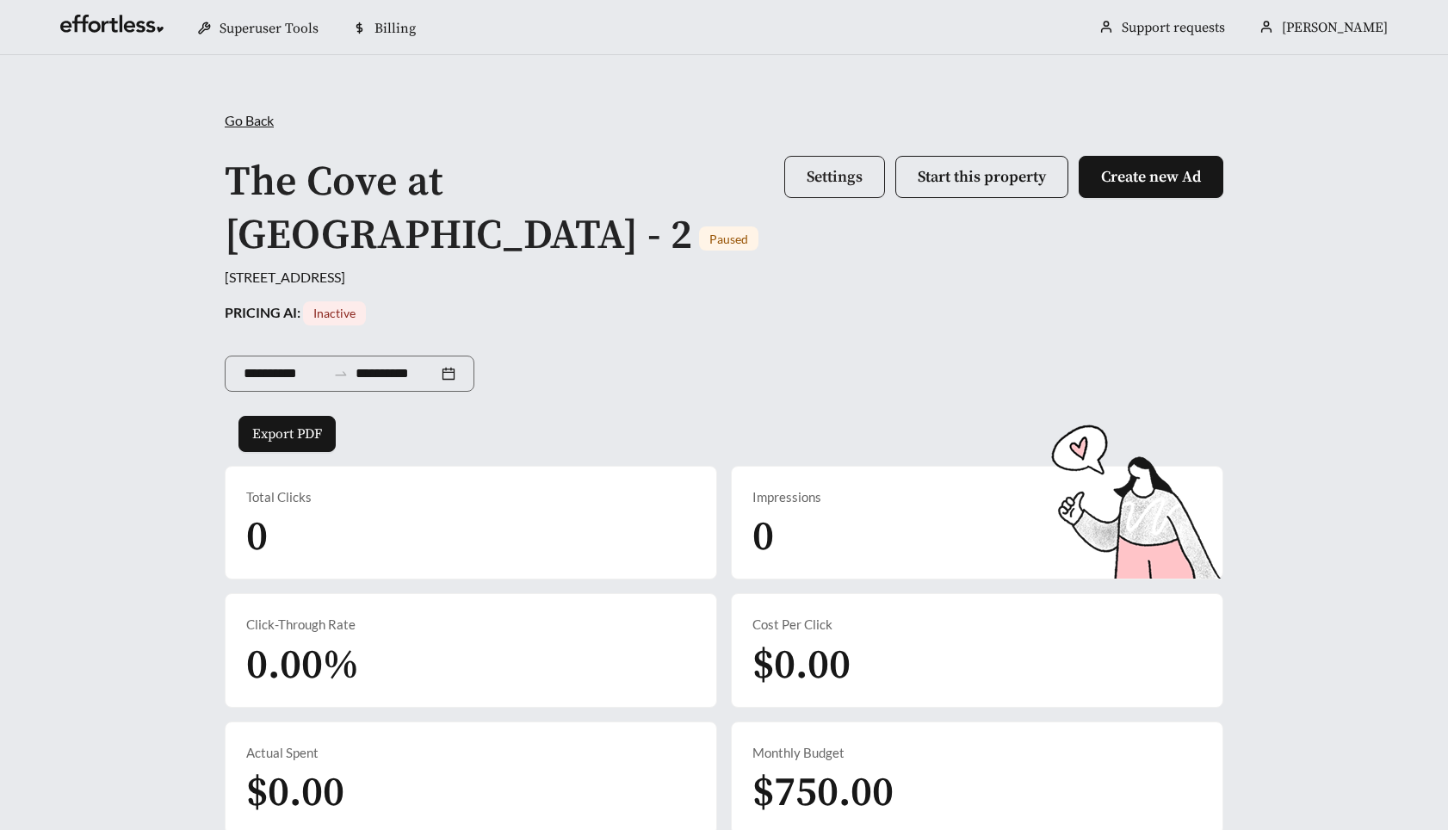
click at [859, 176] on span "Settings" at bounding box center [834, 177] width 56 height 20
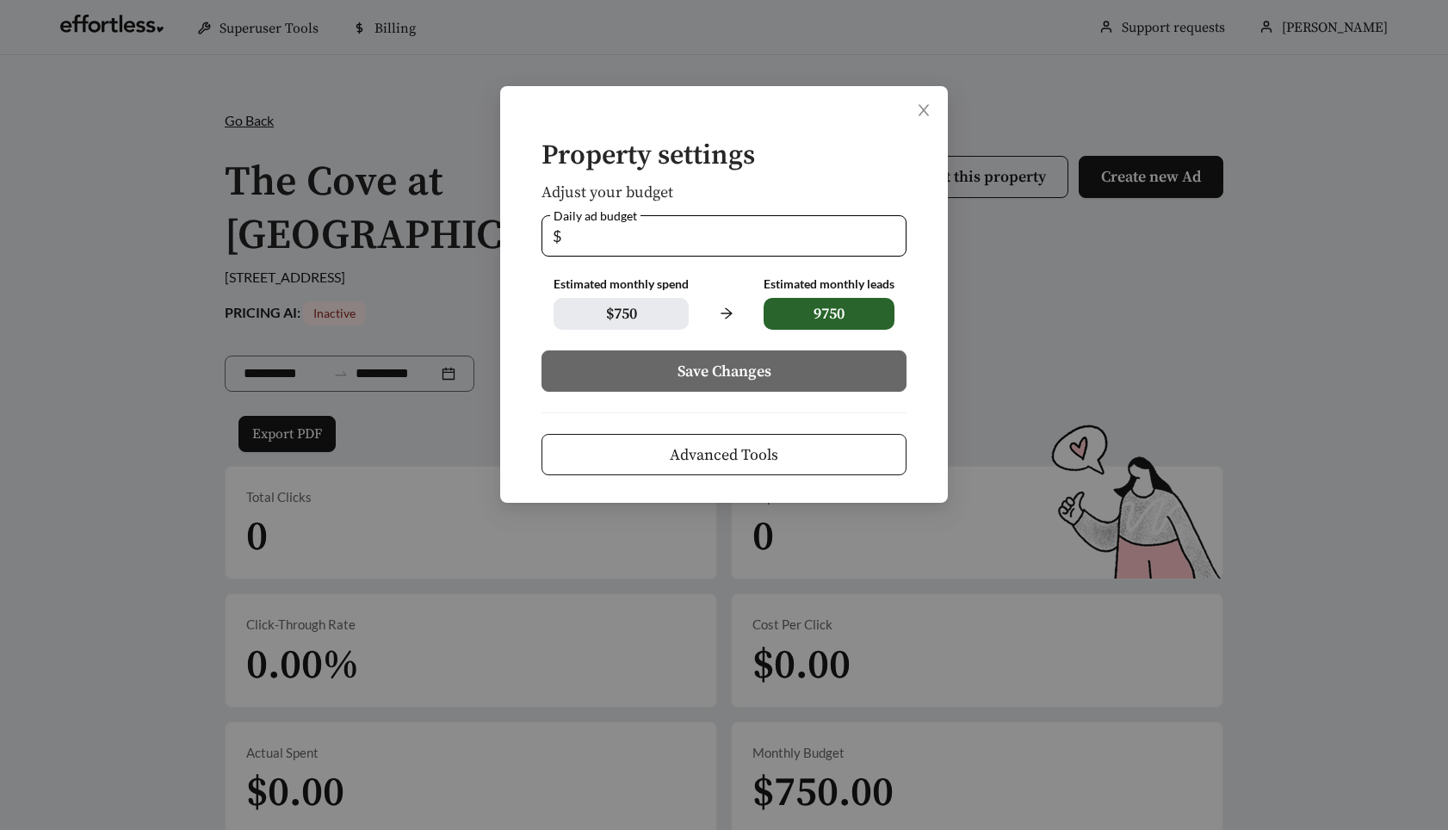
click at [738, 453] on span "Advanced Tools" at bounding box center [724, 454] width 108 height 23
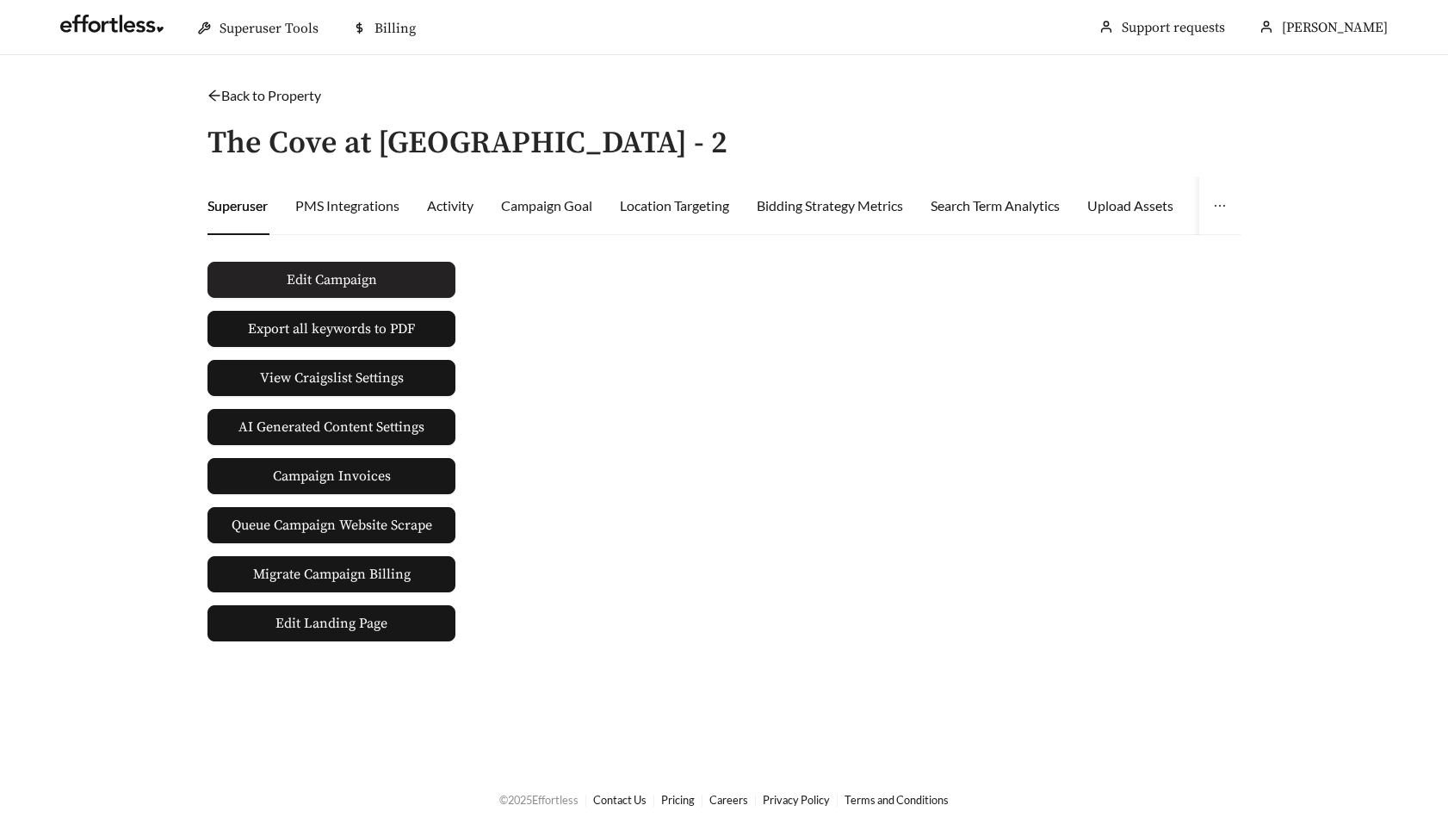
click at [374, 269] on span "Edit Campaign" at bounding box center [332, 279] width 90 height 21
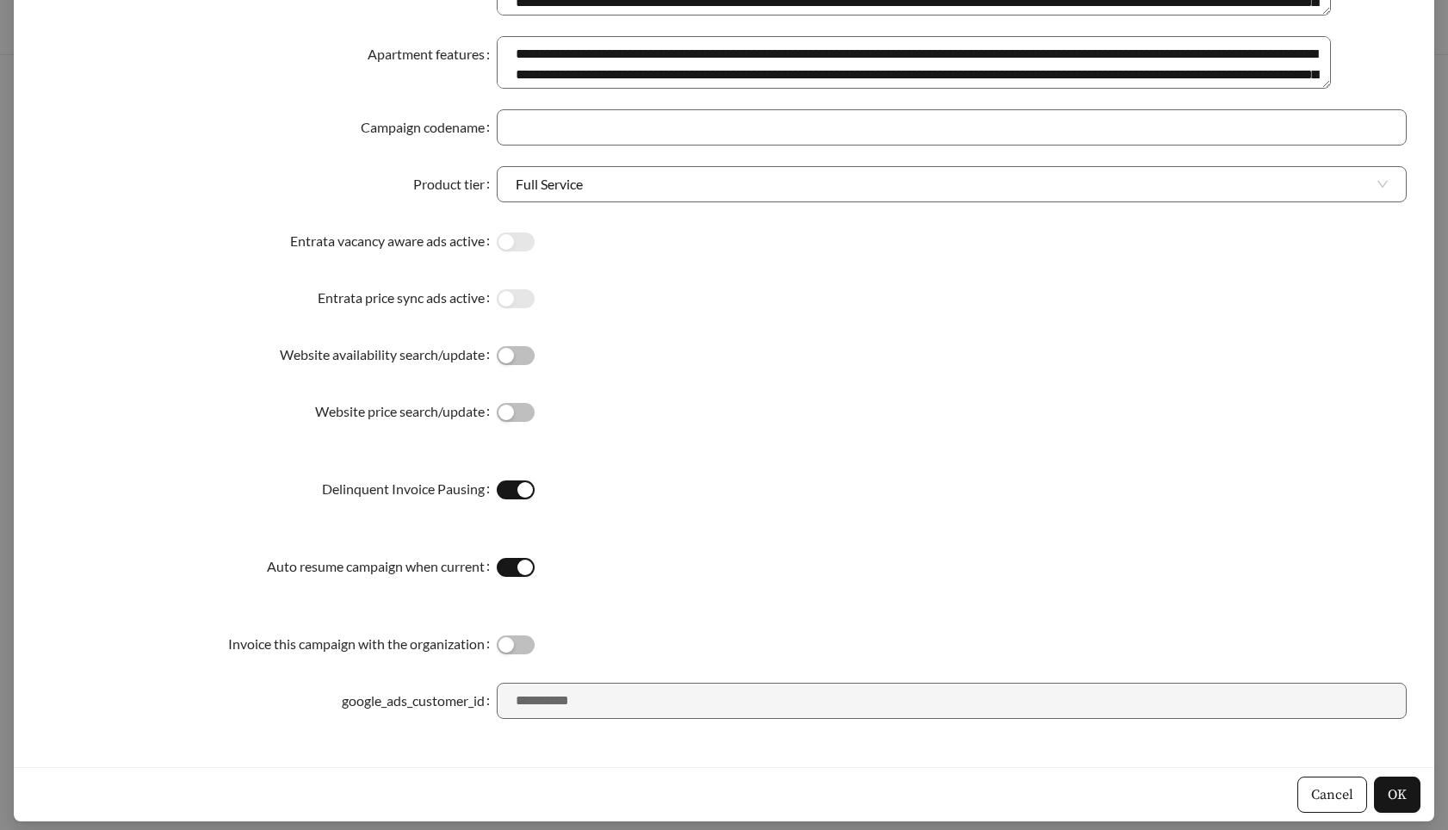
scroll to position [701, 0]
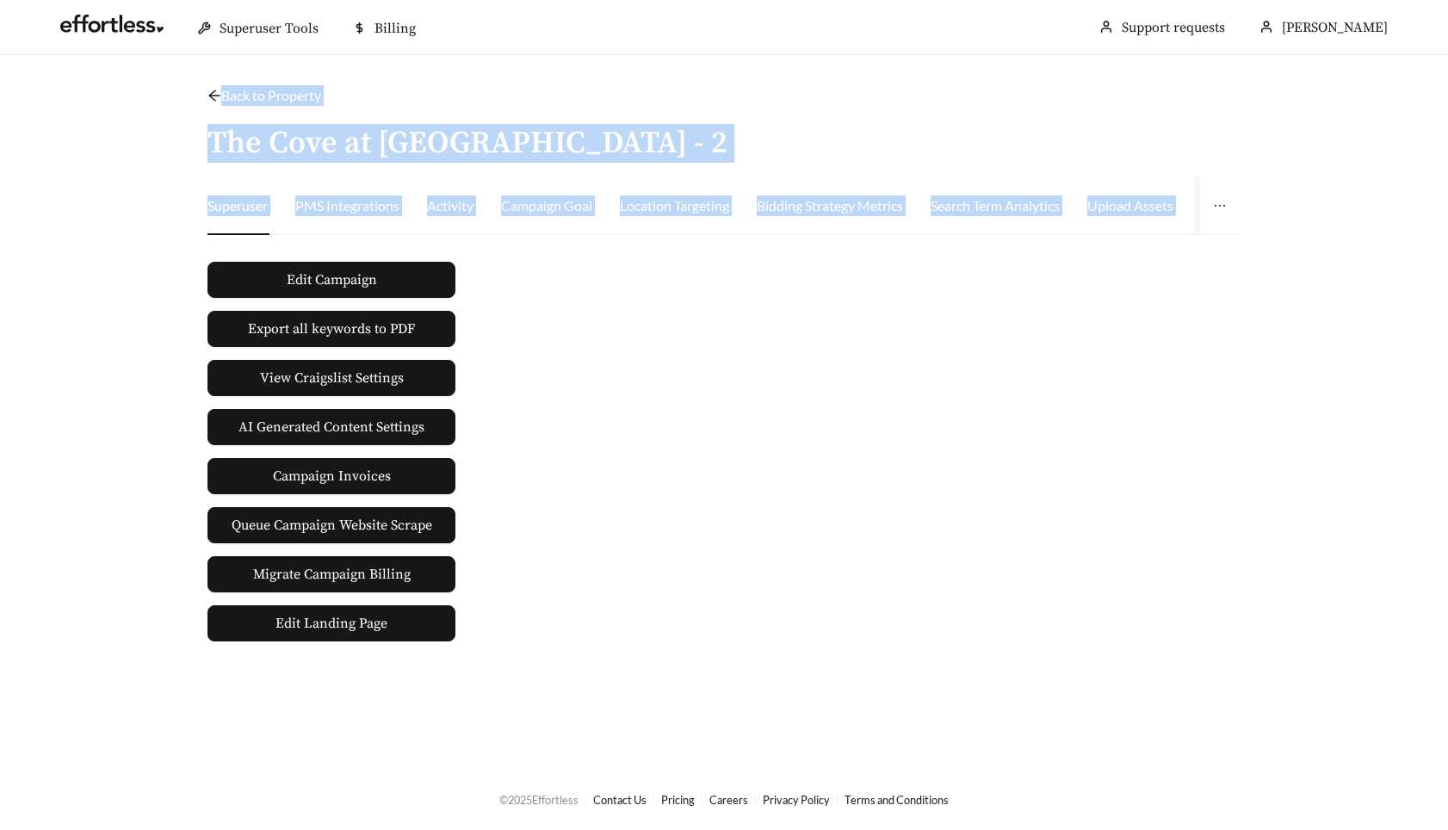
drag, startPoint x: 268, startPoint y: 229, endPoint x: 679, endPoint y: 254, distance: 412.1
click at [679, 254] on main "Back to Property / The Cove at Golden Isles - 2 Superuser PMS Integrations Acti…" at bounding box center [724, 411] width 1448 height 713
click at [688, 296] on div "Edit Campaign Export all keywords to PDF View Craigslist Settings AI Generated …" at bounding box center [724, 445] width 1046 height 392
drag, startPoint x: 168, startPoint y: 90, endPoint x: 602, endPoint y: 284, distance: 475.8
click at [602, 284] on main "Back to Property / The Cove at Golden Isles - 2 Superuser PMS Integrations Acti…" at bounding box center [724, 411] width 1448 height 713
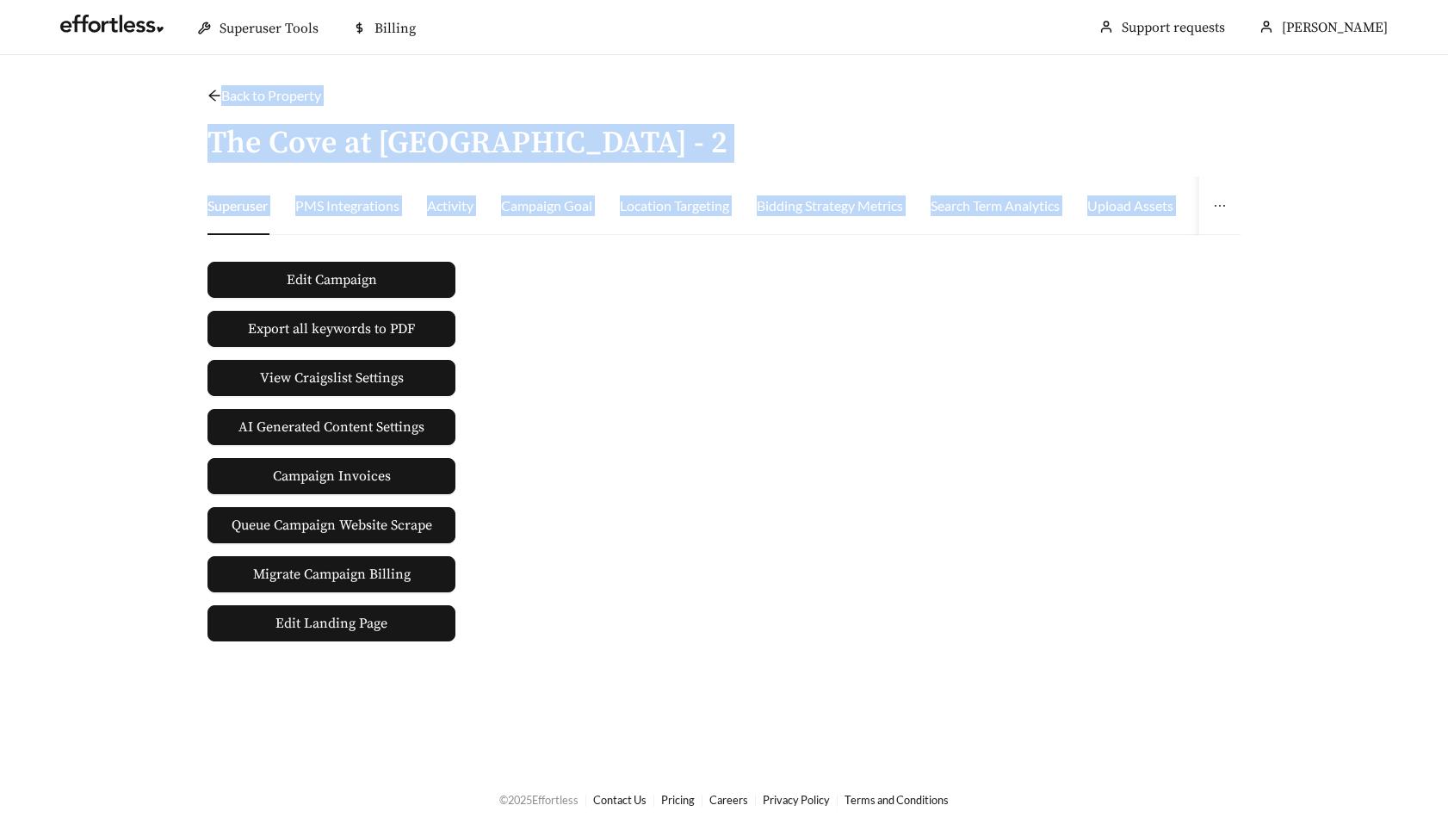
click at [602, 284] on div "Edit Campaign Export all keywords to PDF View Craigslist Settings AI Generated …" at bounding box center [724, 445] width 1046 height 392
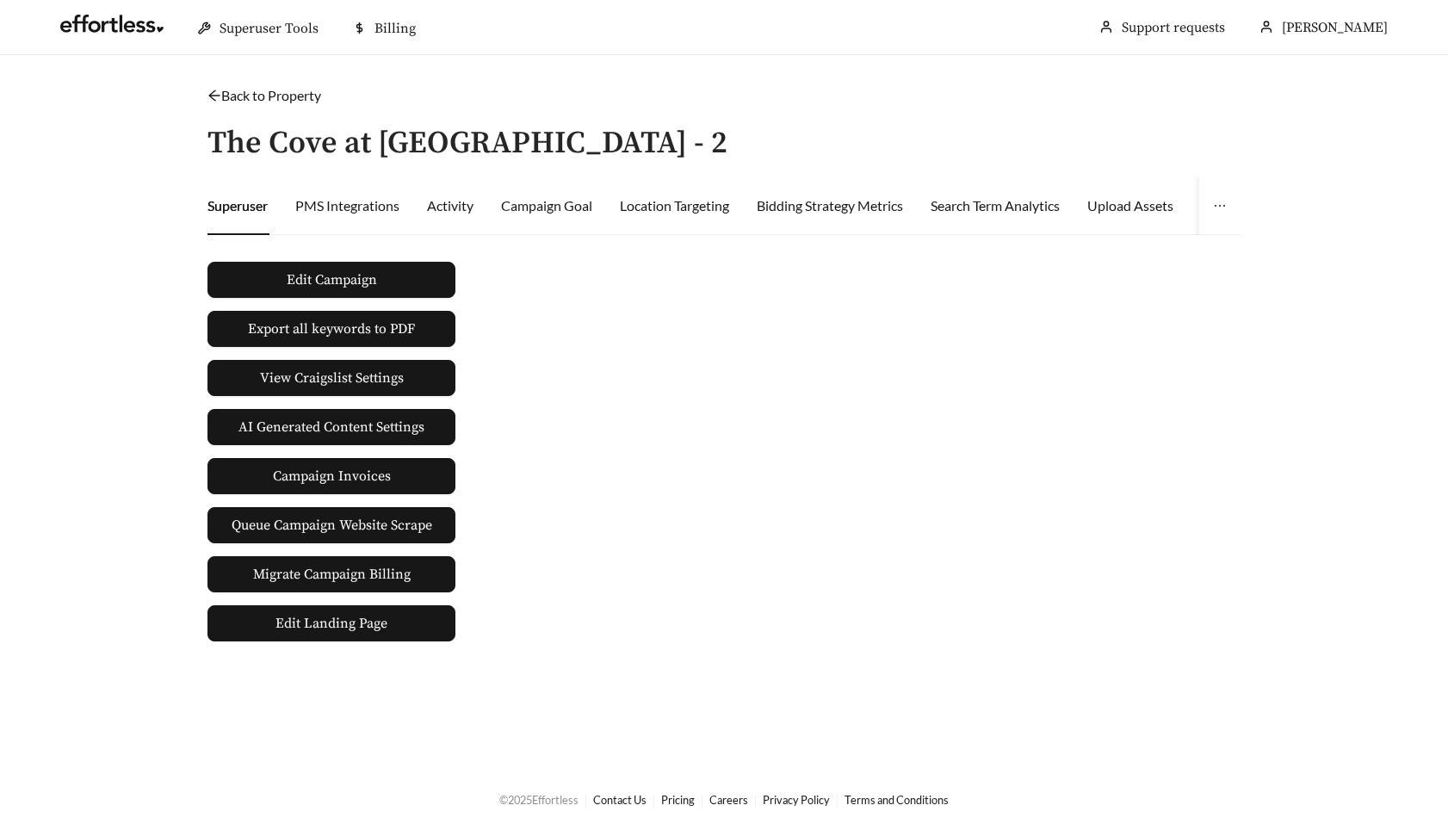
click at [108, 172] on main "Back to Property / The Cove at Golden Isles - 2 Superuser PMS Integrations Acti…" at bounding box center [724, 411] width 1448 height 713
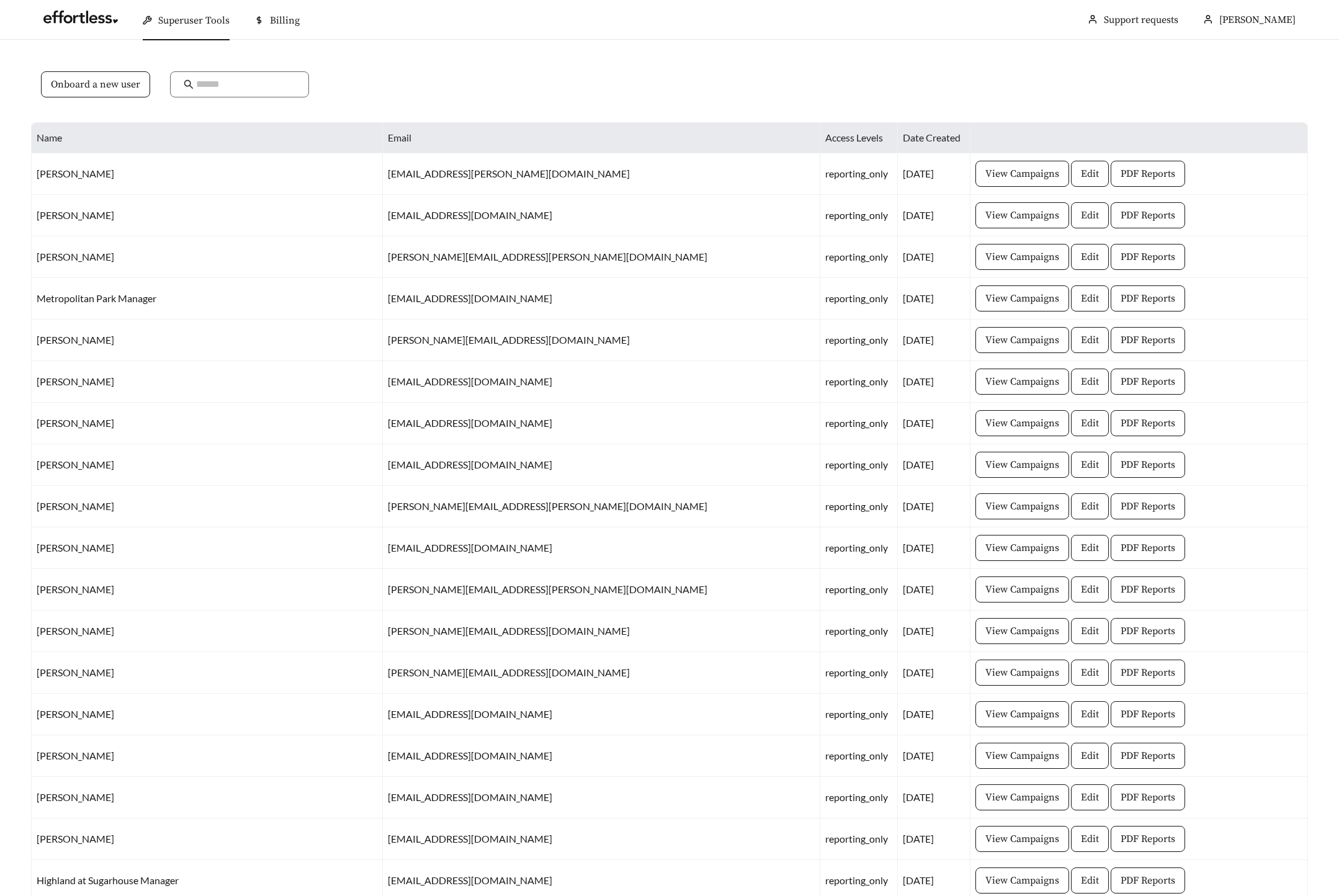
click at [562, 78] on div "Onboard a new user" at bounding box center [669, 92] width 1277 height 61
